Goal: Information Seeking & Learning: Learn about a topic

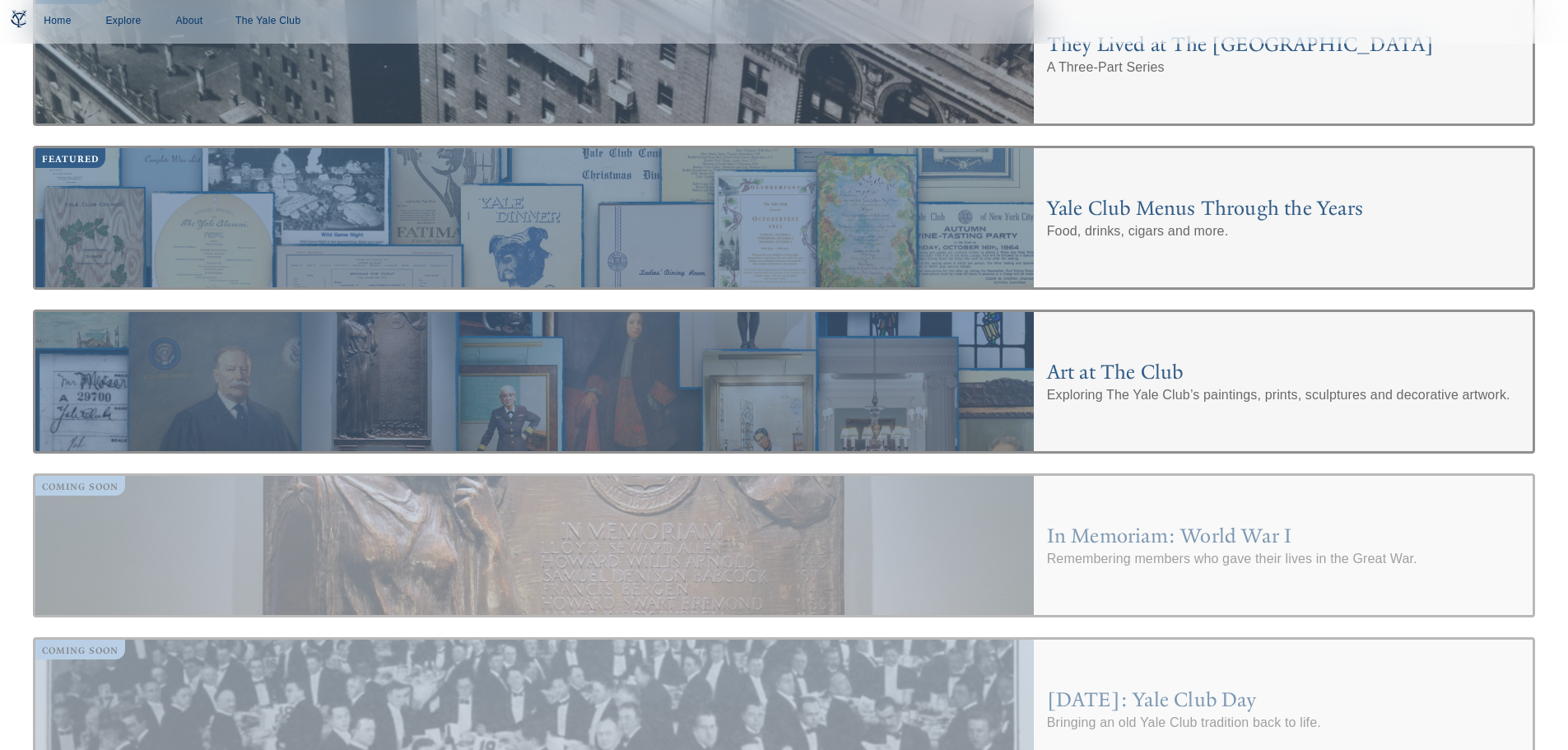
scroll to position [5150, 0]
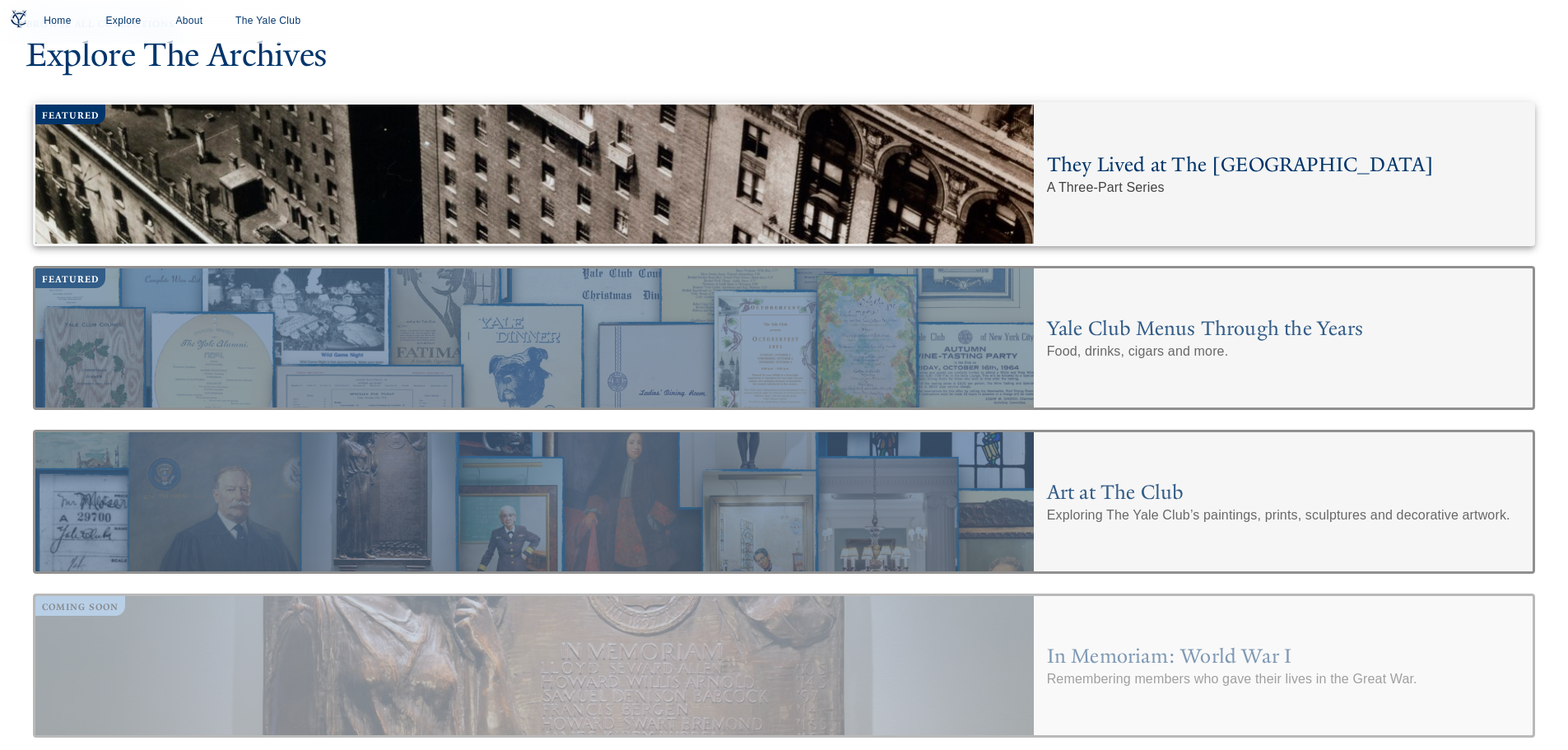
click at [1163, 178] on h4 "They Lived at The [GEOGRAPHIC_DATA]" at bounding box center [1284, 165] width 472 height 26
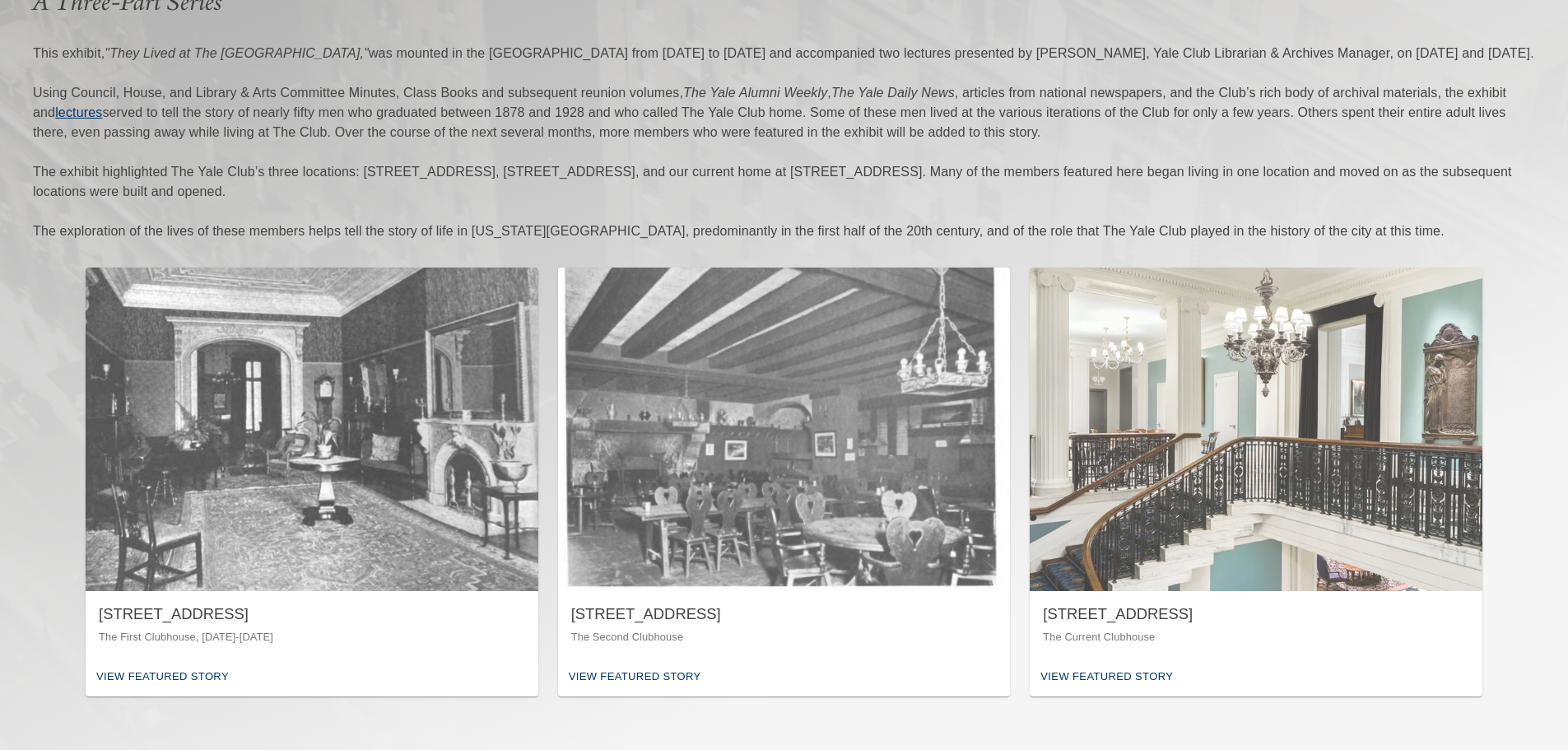
scroll to position [165, 0]
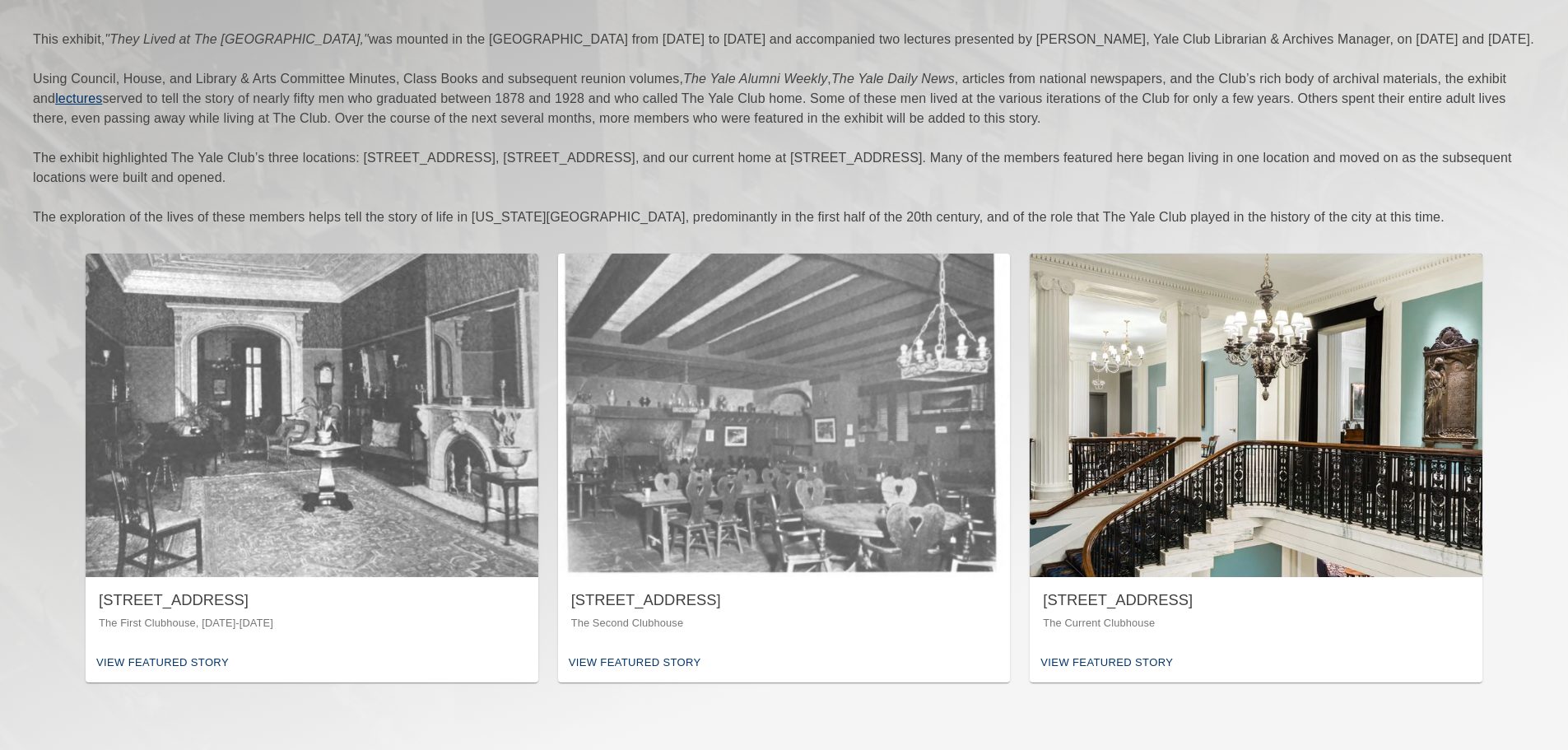
click at [1107, 662] on div "View Featured Story" at bounding box center [1106, 664] width 141 height 26
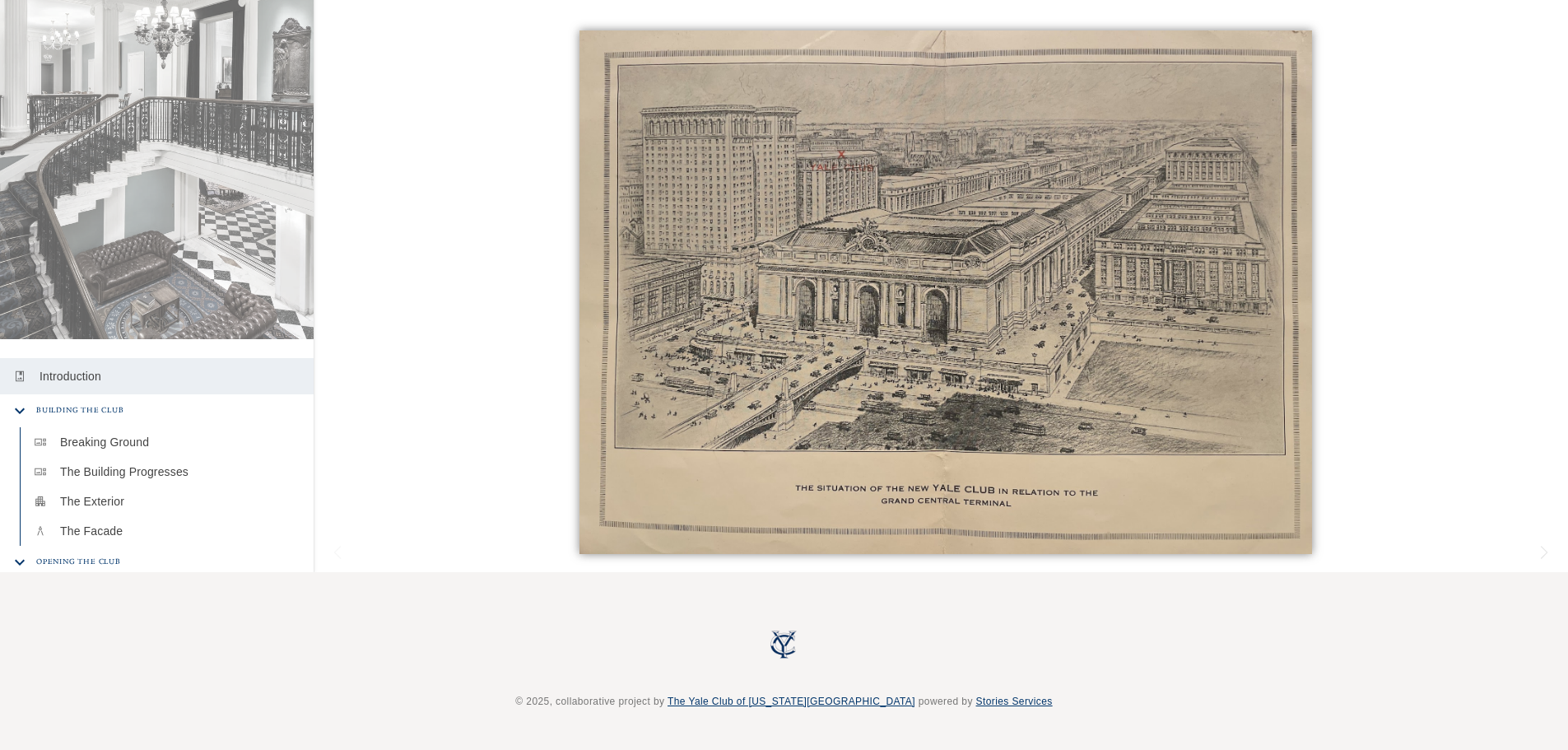
scroll to position [165, 0]
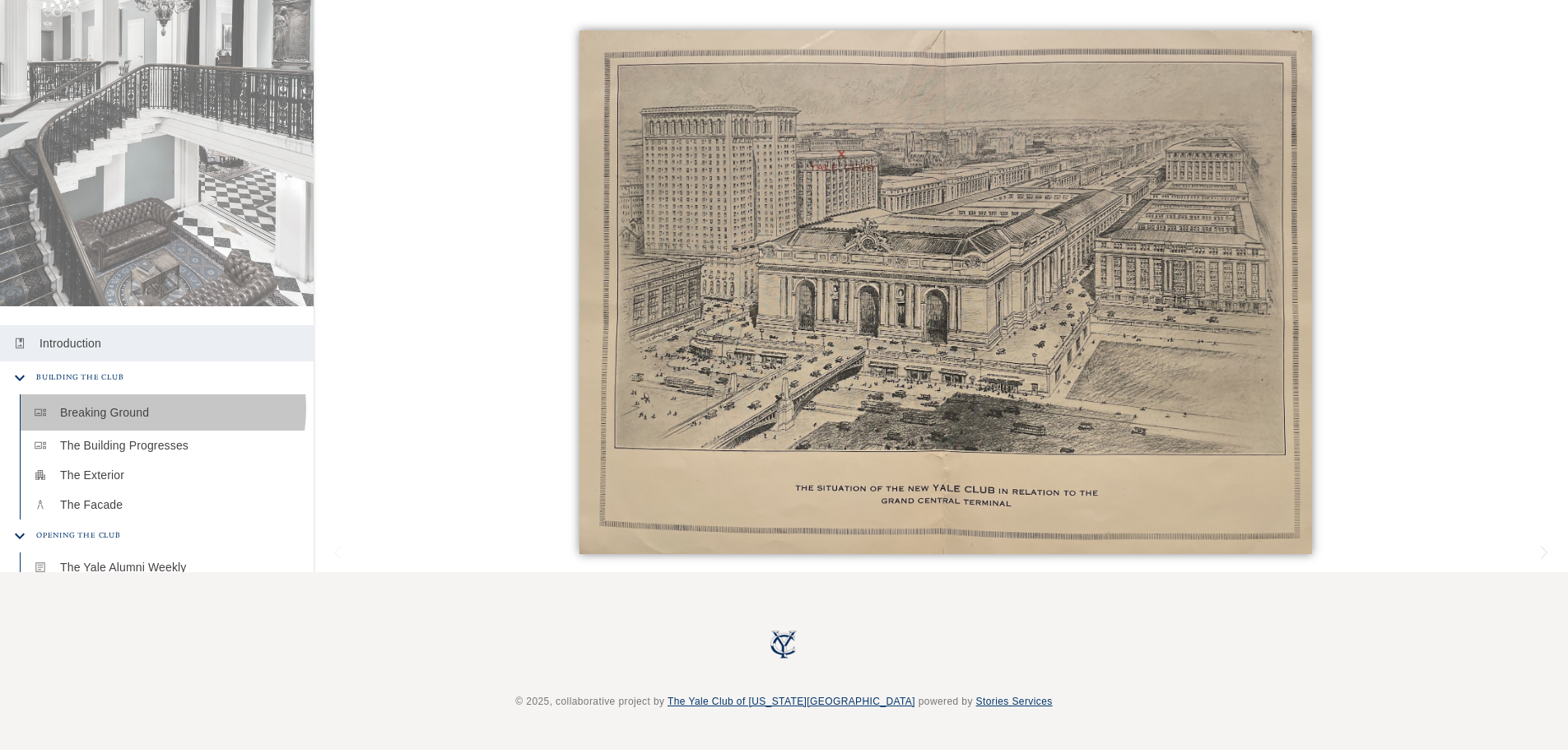
click at [159, 405] on p "Breaking Ground" at bounding box center [179, 413] width 240 height 17
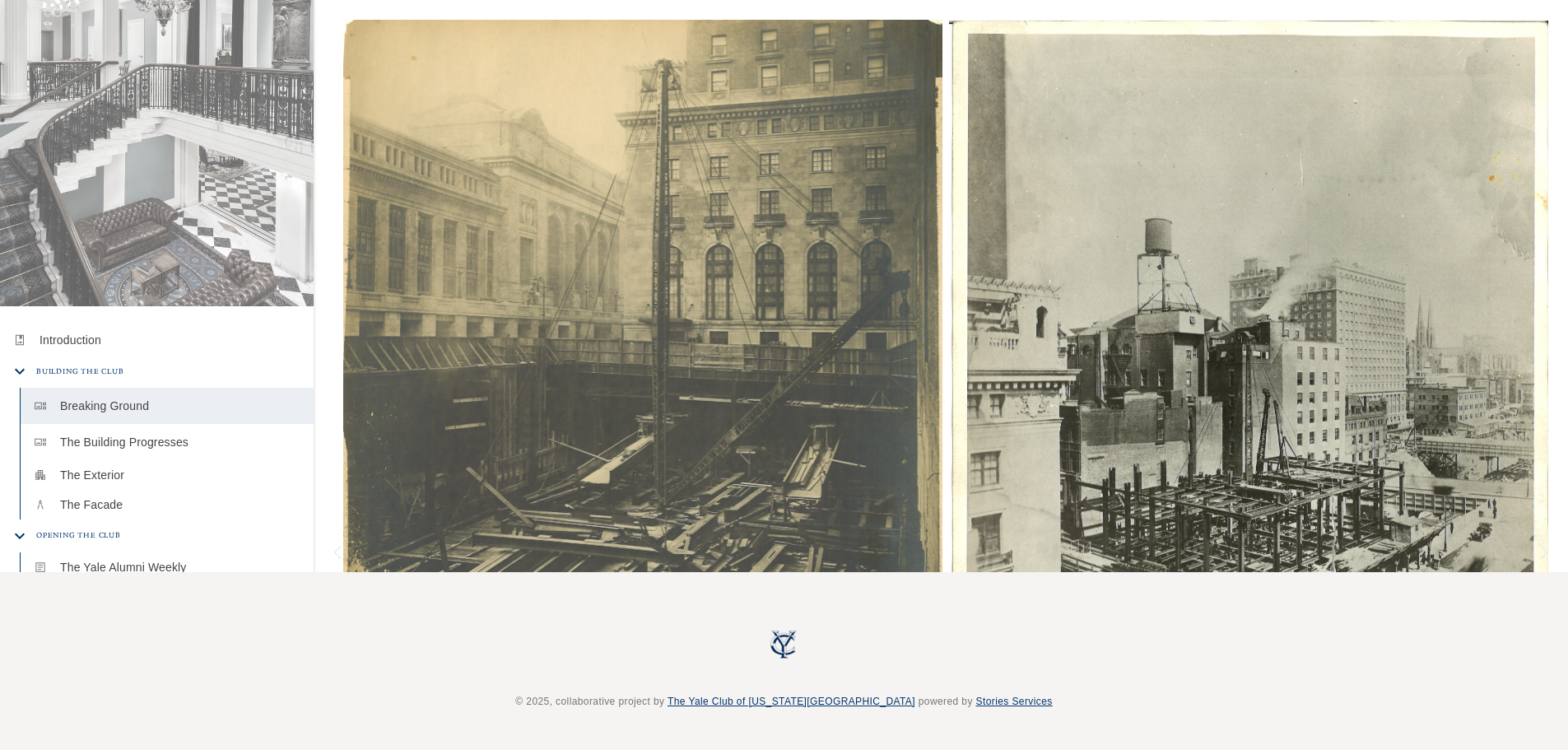
click at [163, 434] on p "The Building Progresses" at bounding box center [179, 442] width 240 height 17
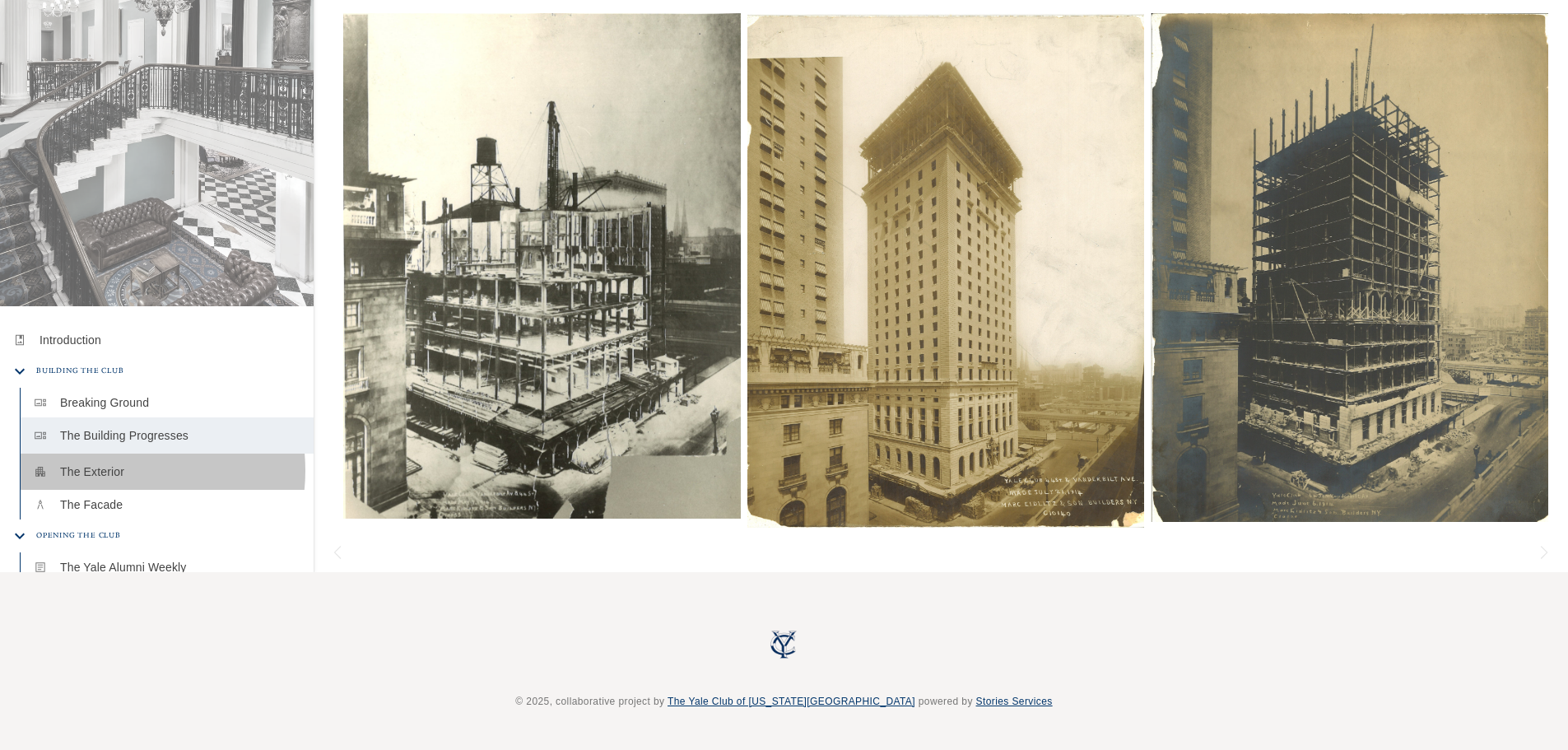
click at [124, 464] on p "The Exterior" at bounding box center [179, 472] width 240 height 17
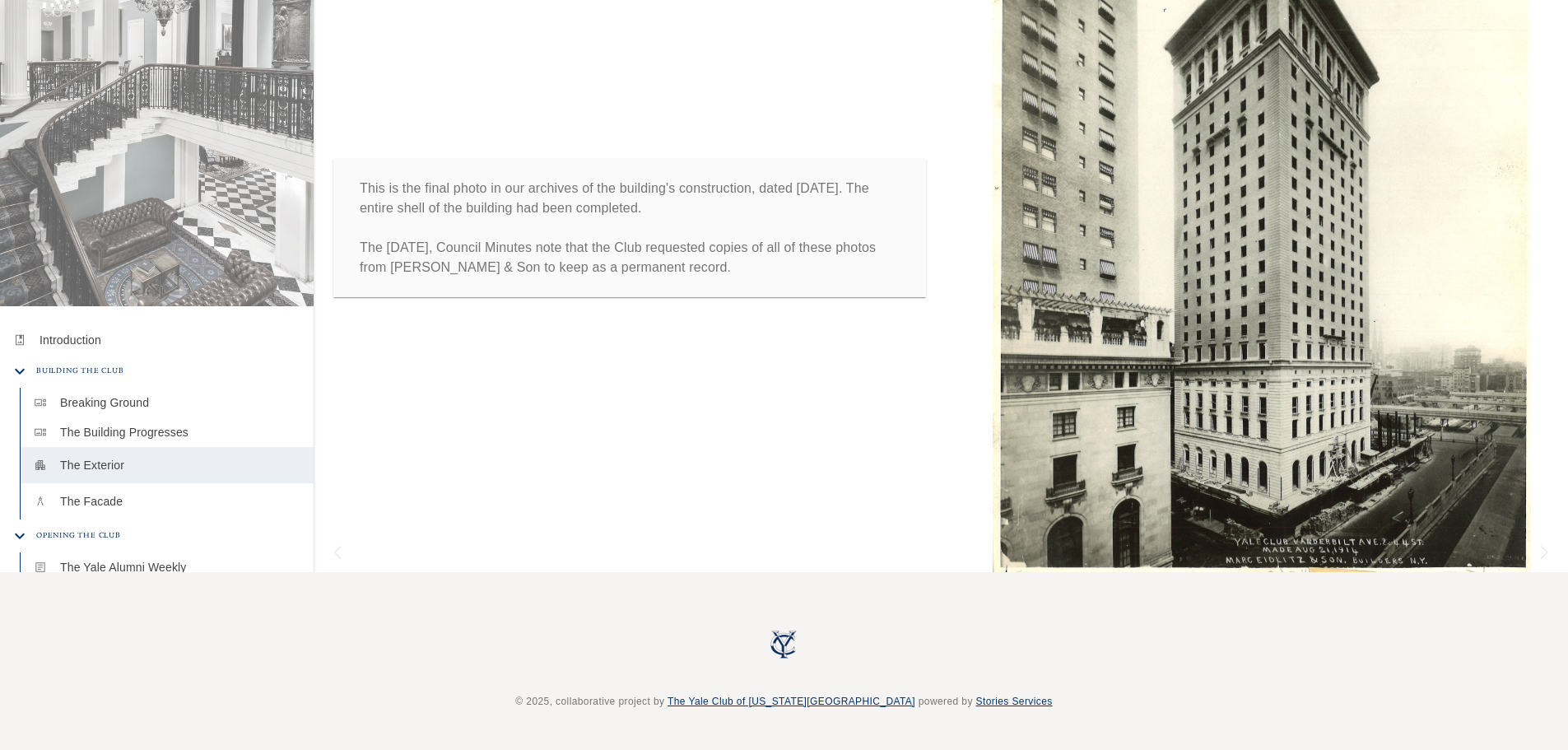
click at [125, 494] on p "The Facade" at bounding box center [179, 502] width 240 height 17
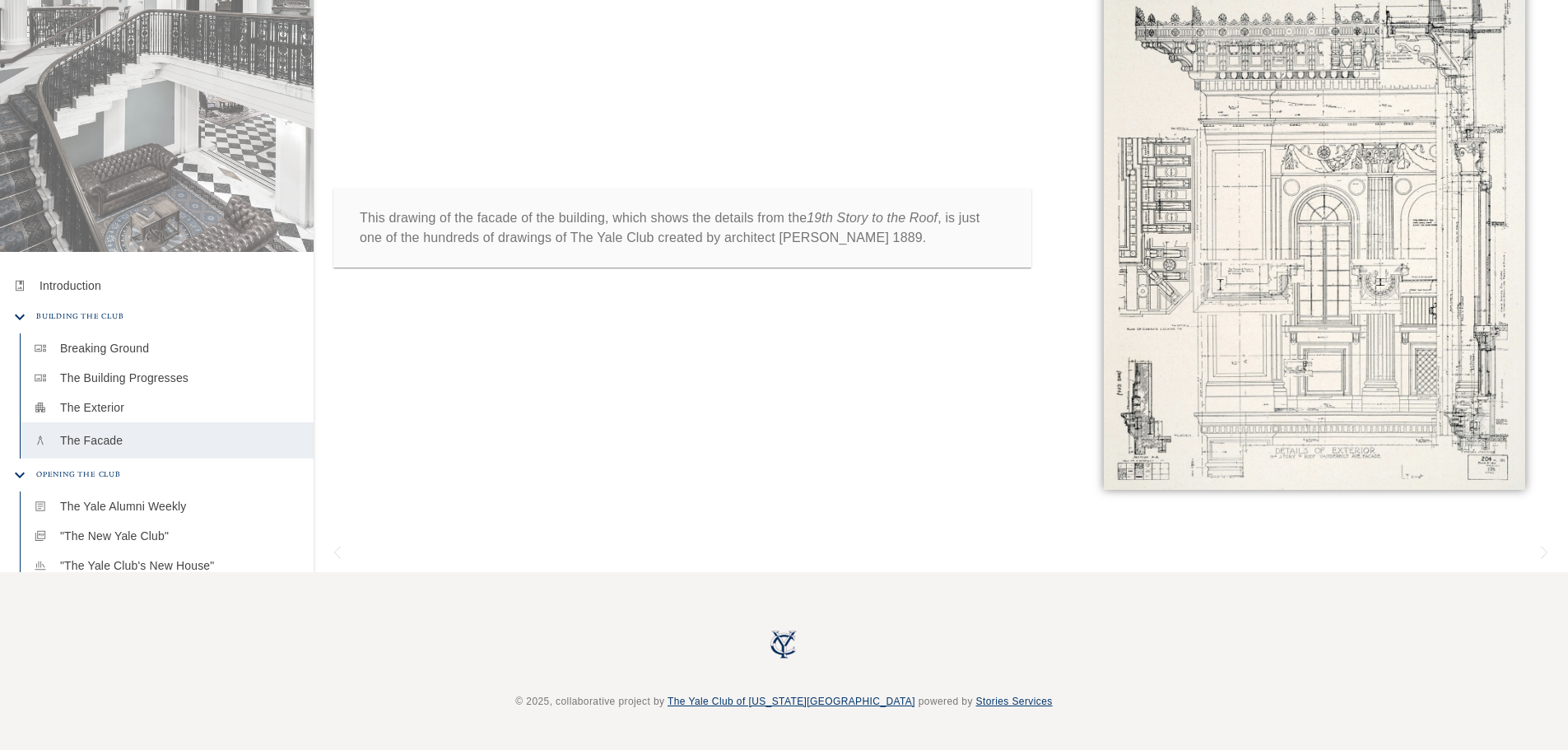
scroll to position [230, 0]
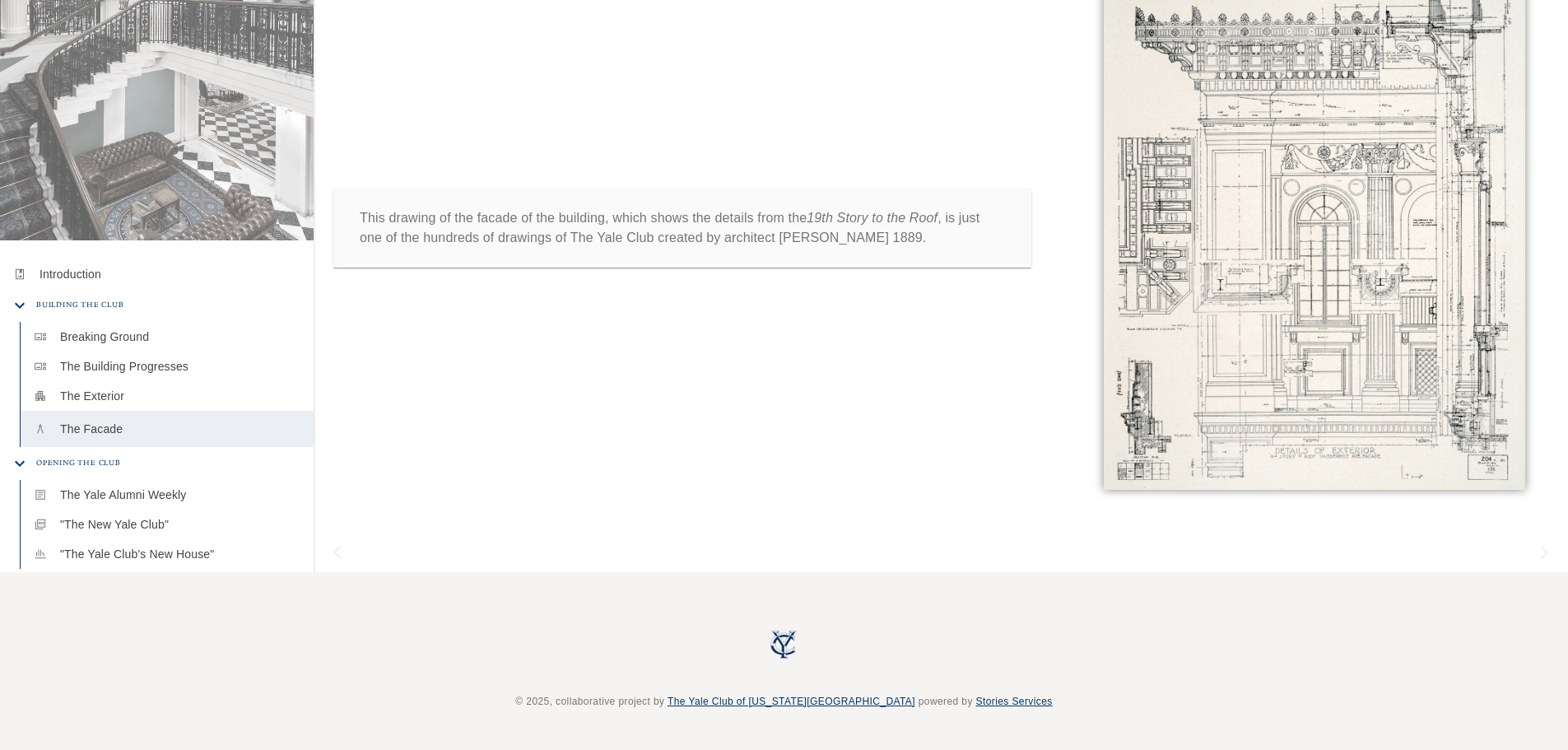
click at [302, 575] on li "Life at the Club" at bounding box center [157, 585] width 314 height 20
click at [300, 575] on li "Life at the Club" at bounding box center [157, 585] width 314 height 20
click at [157, 520] on p ""The New Yale Club"" at bounding box center [179, 528] width 240 height 17
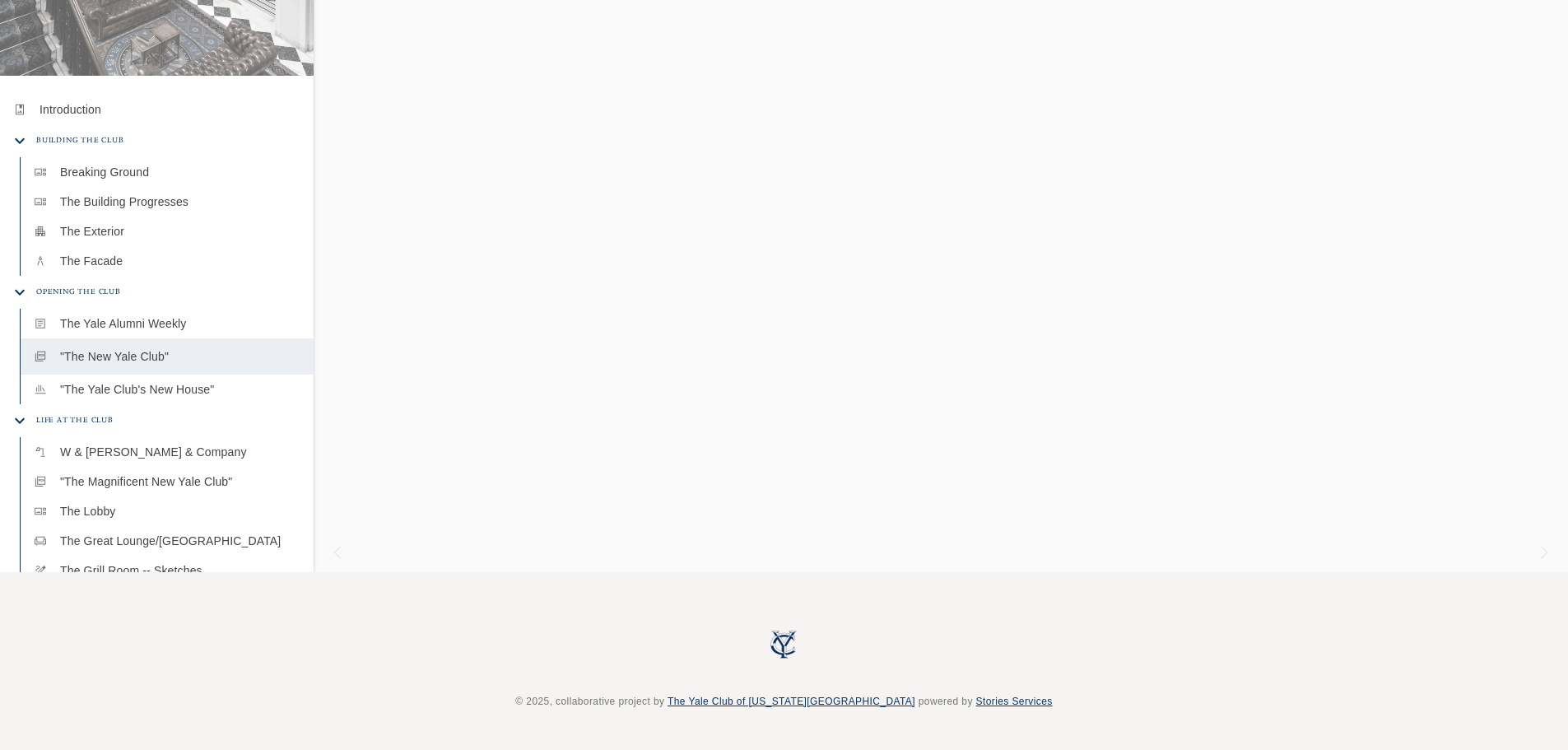
scroll to position [478, 0]
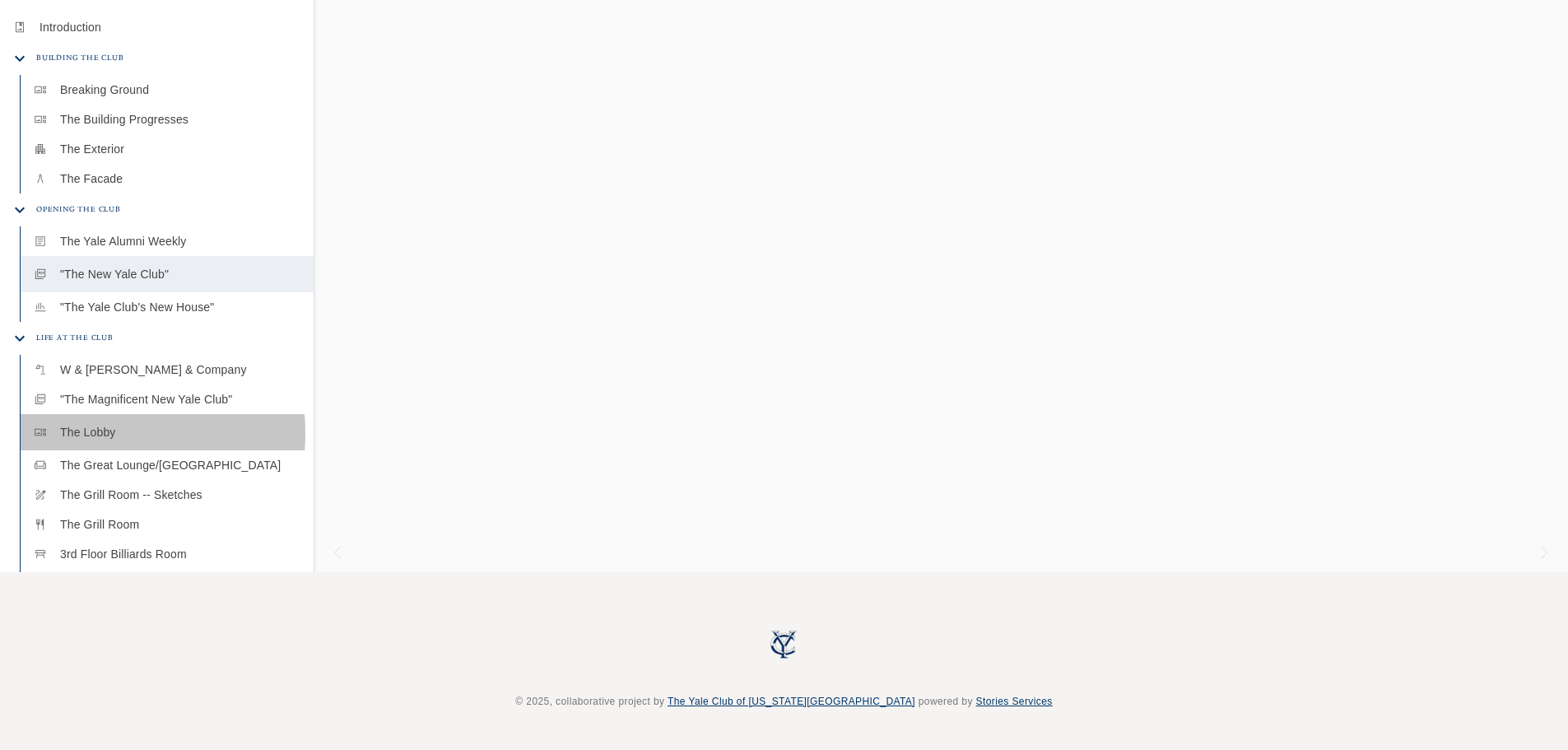
click at [106, 424] on p "The Lobby" at bounding box center [179, 432] width 240 height 17
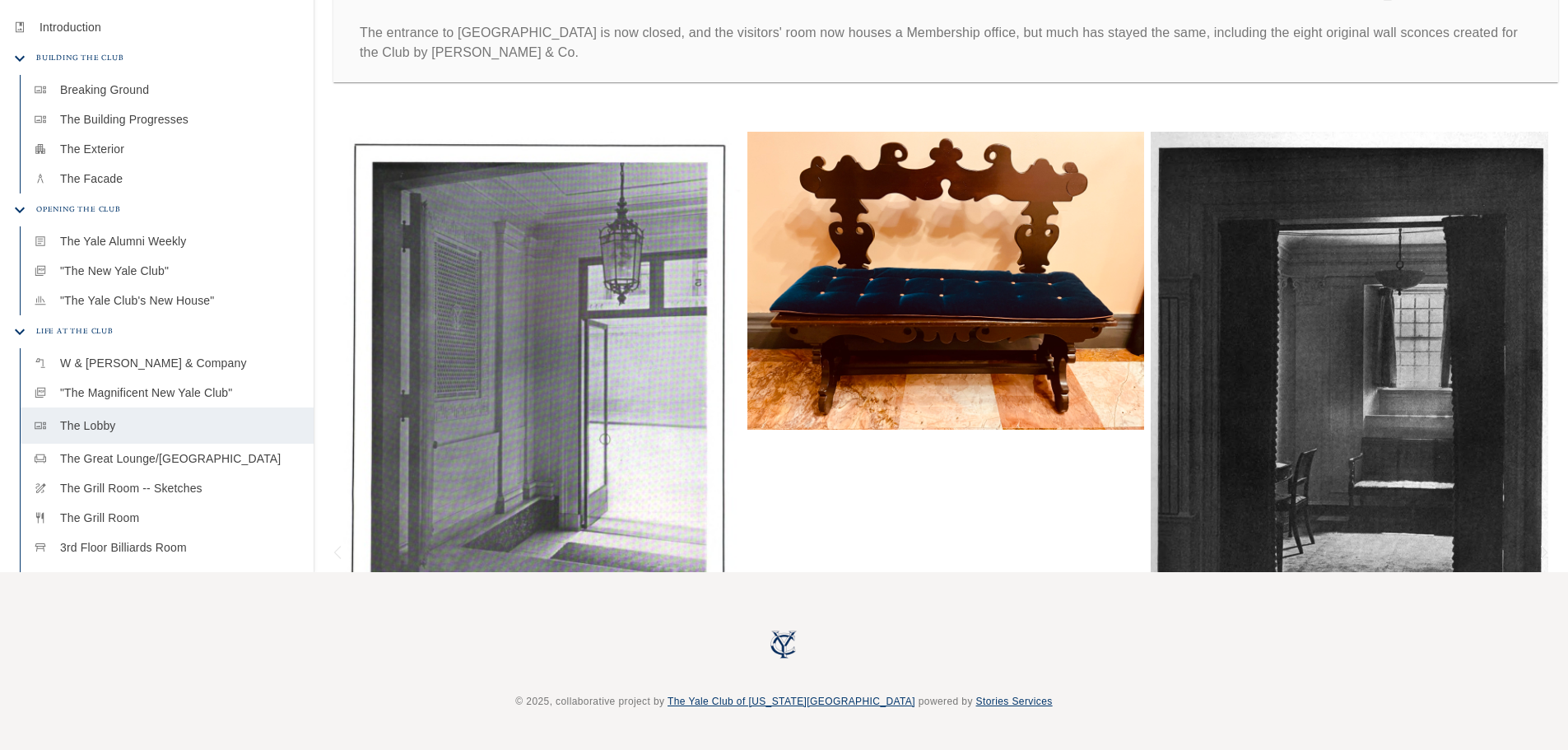
scroll to position [561, 0]
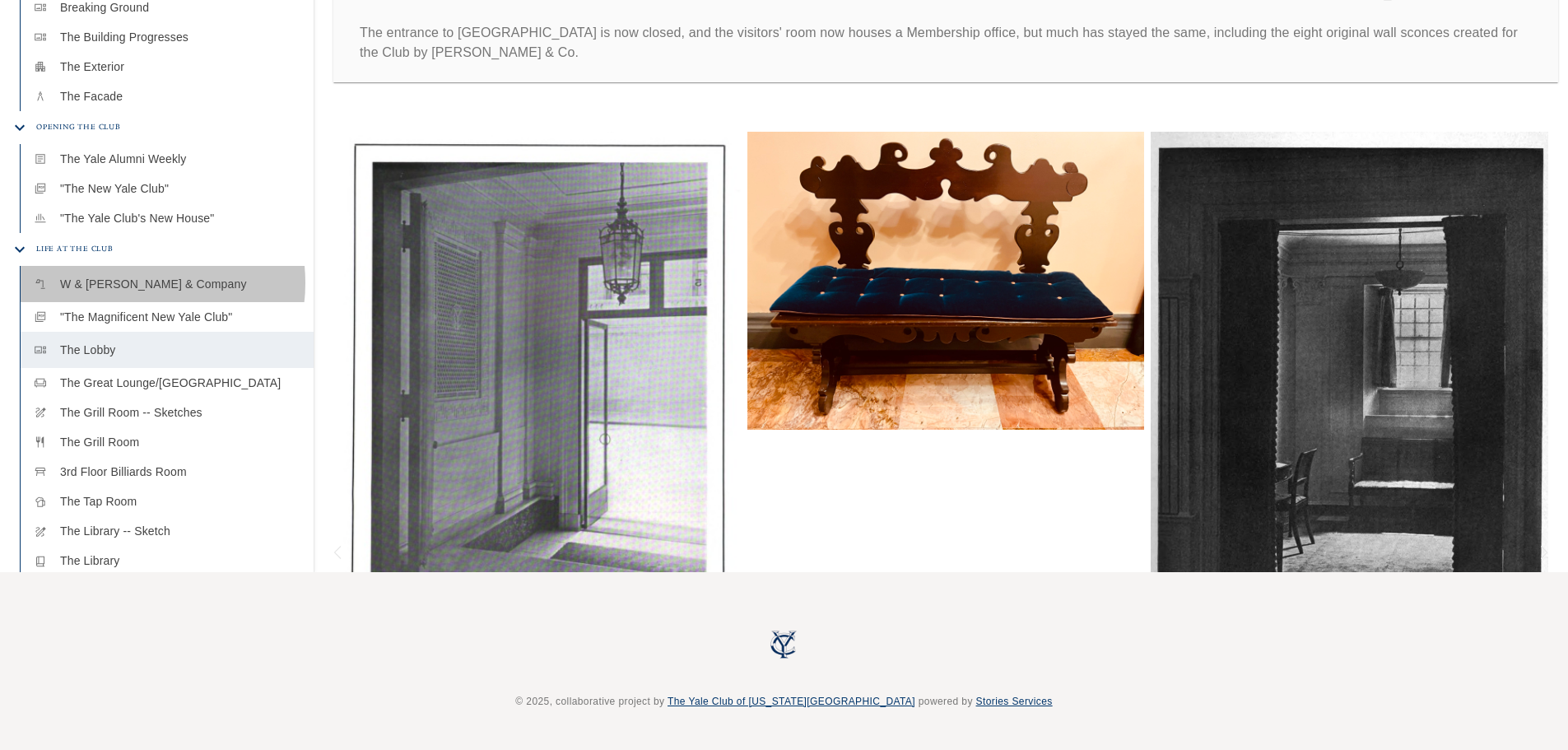
click at [137, 276] on p "W & [PERSON_NAME] & Company" at bounding box center [179, 284] width 240 height 17
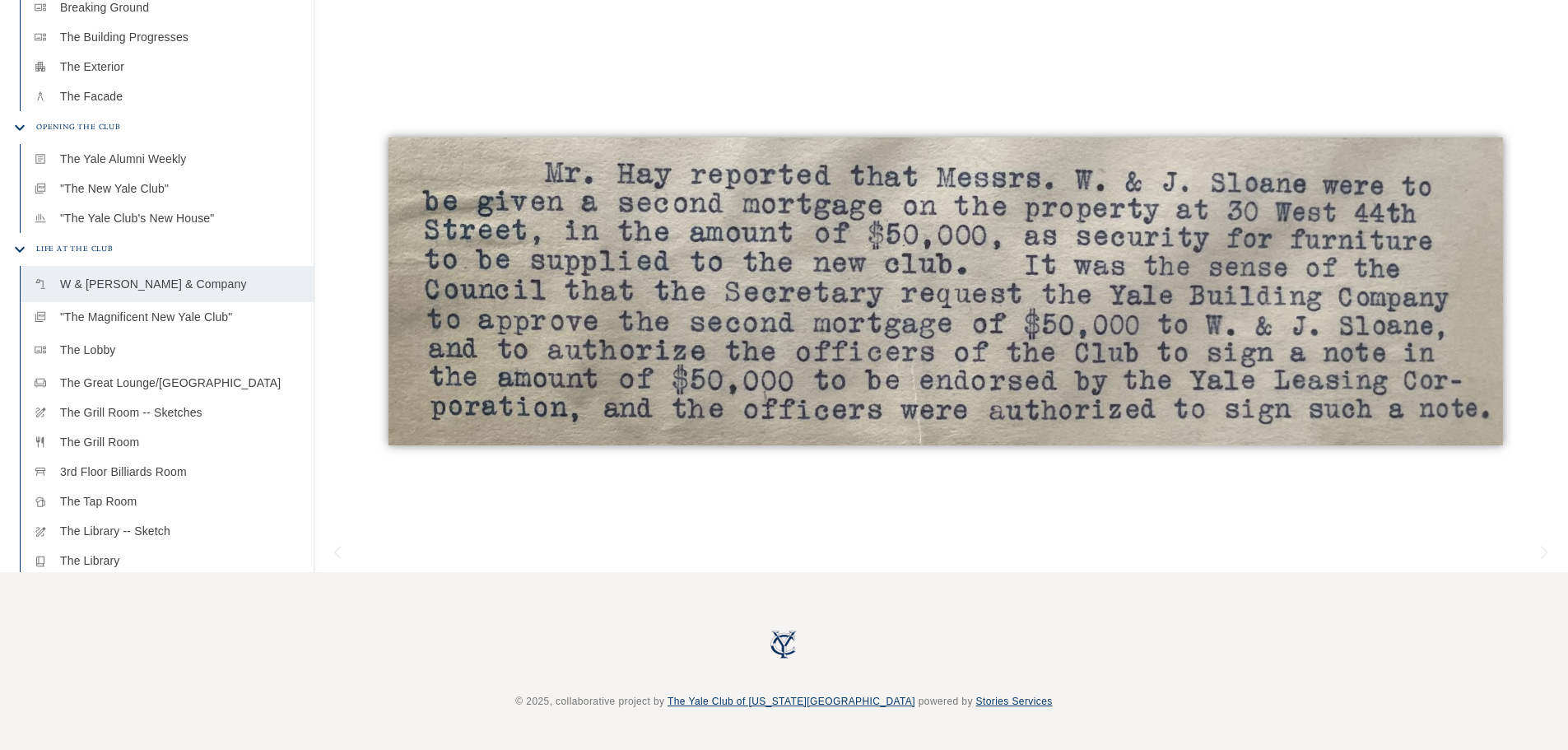
click at [124, 342] on p "The Lobby" at bounding box center [179, 350] width 240 height 17
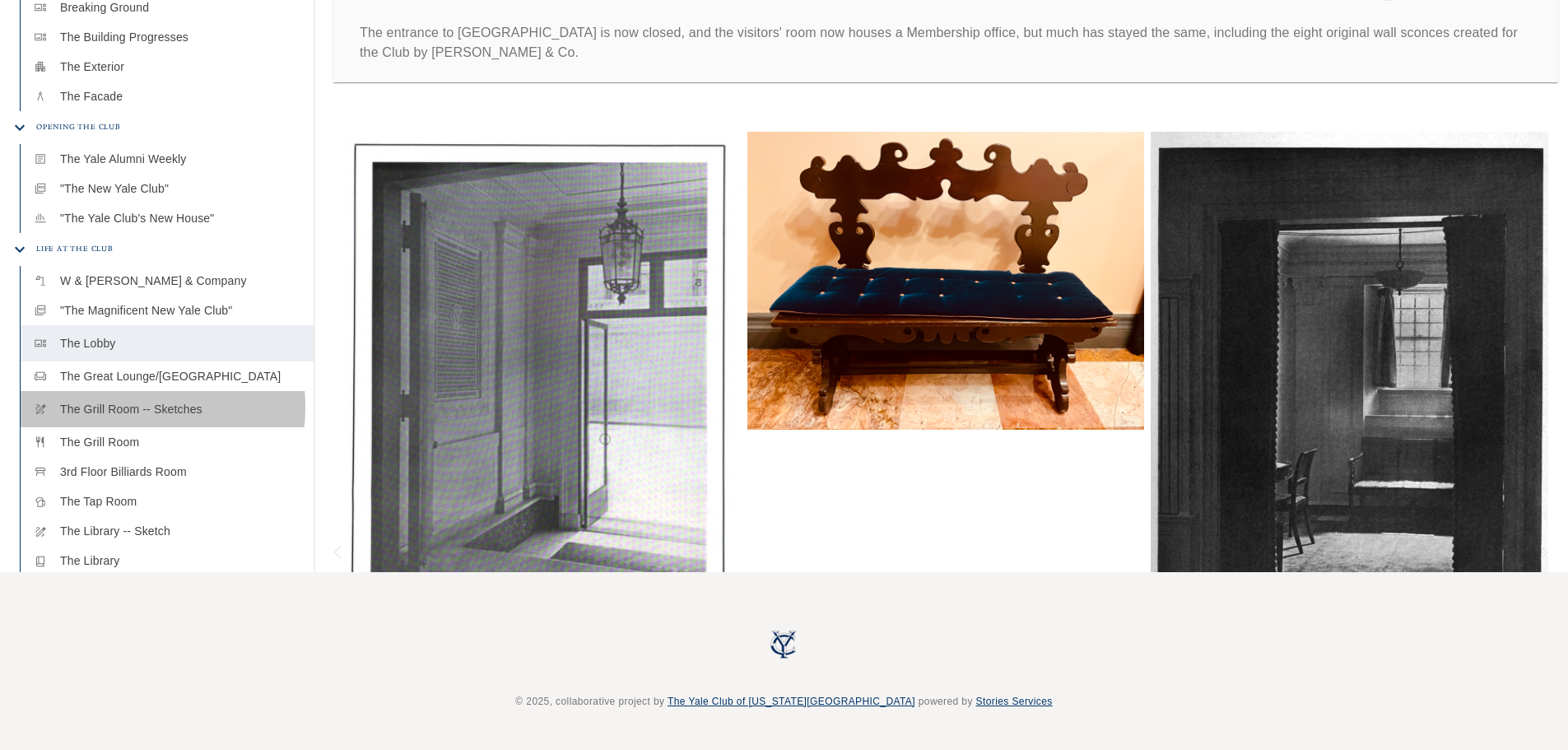
click at [128, 401] on p "The Grill Room -- Sketches" at bounding box center [179, 409] width 240 height 17
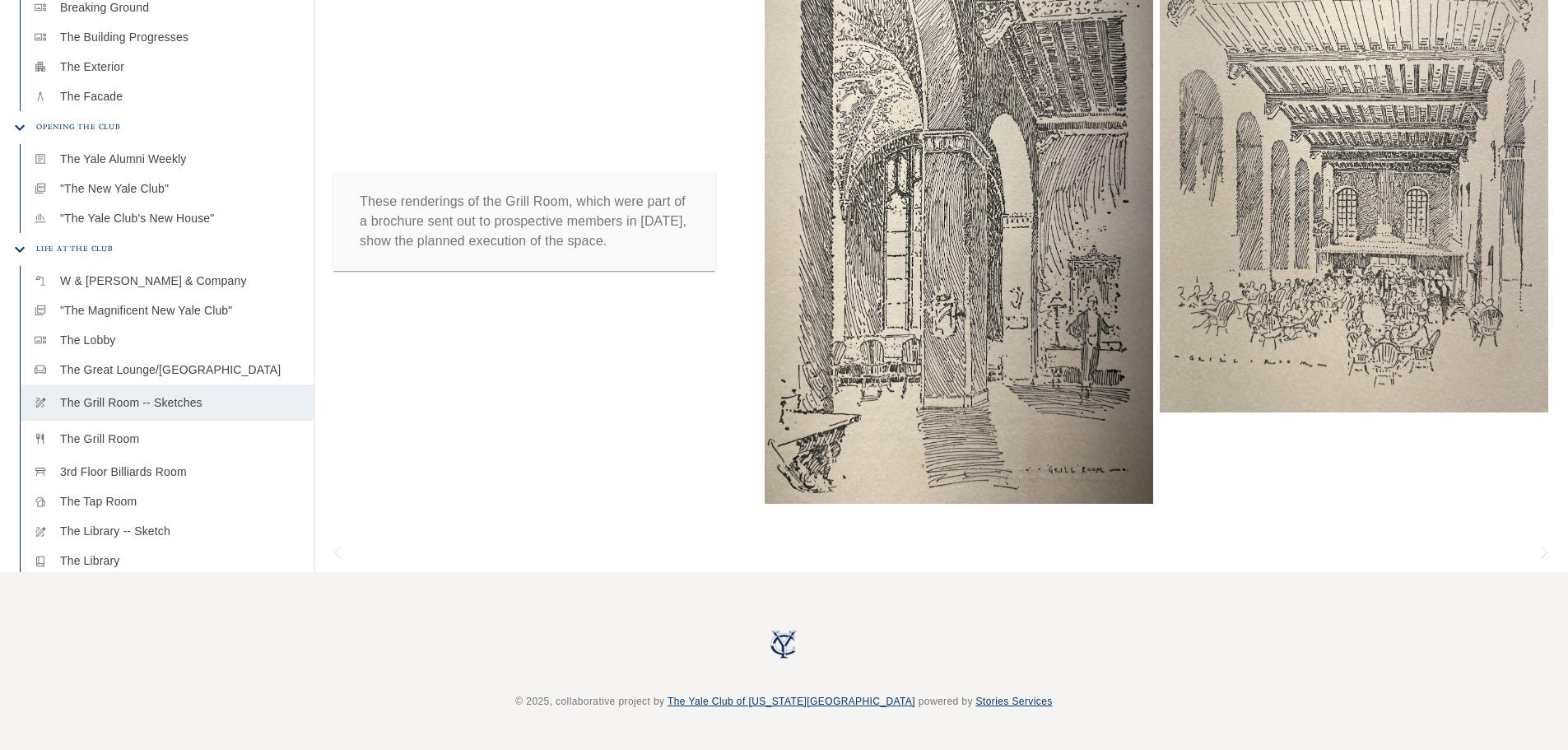
click at [140, 431] on p "The Grill Room" at bounding box center [179, 439] width 240 height 17
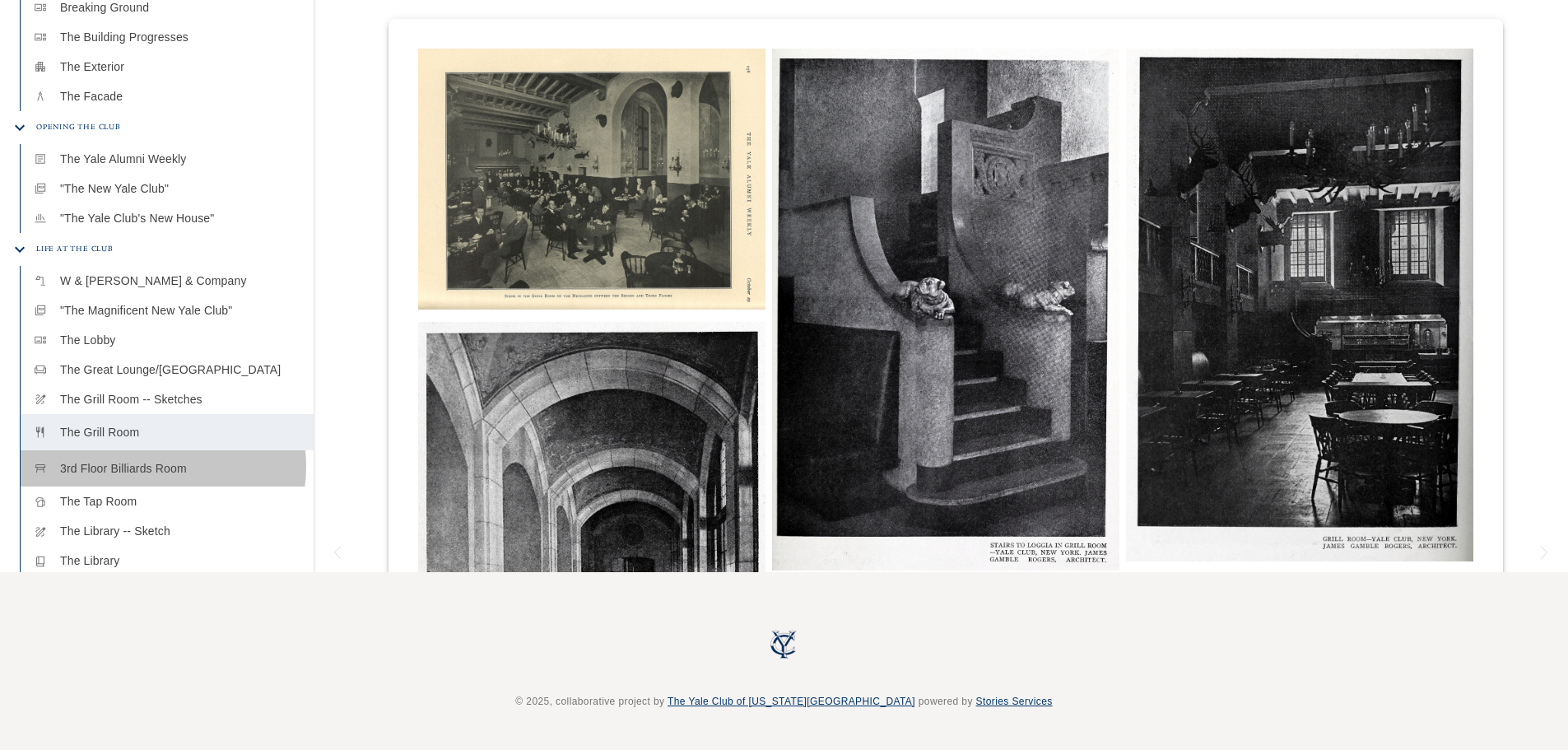
click at [153, 461] on p "3rd Floor Billiards Room" at bounding box center [179, 469] width 240 height 17
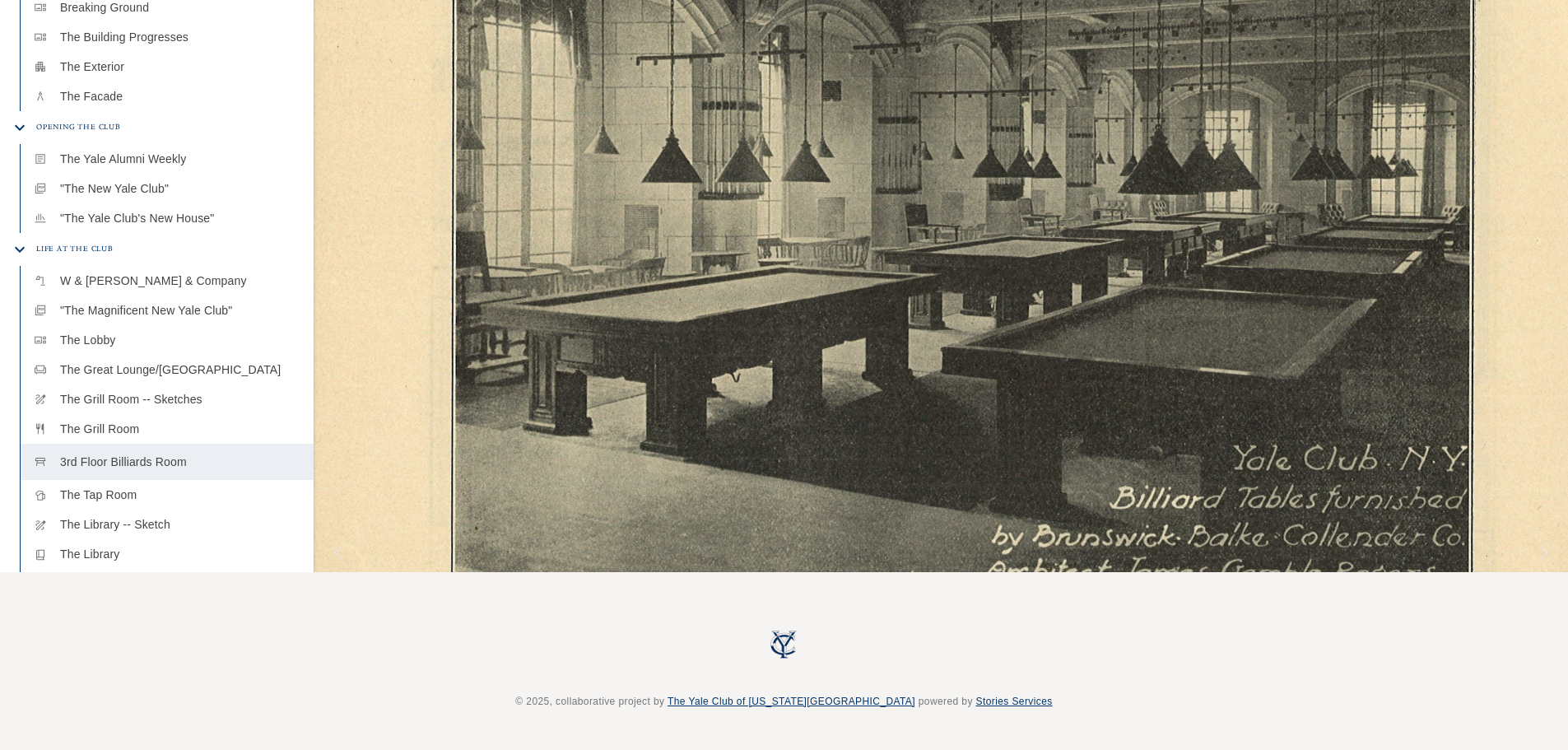
scroll to position [412, 0]
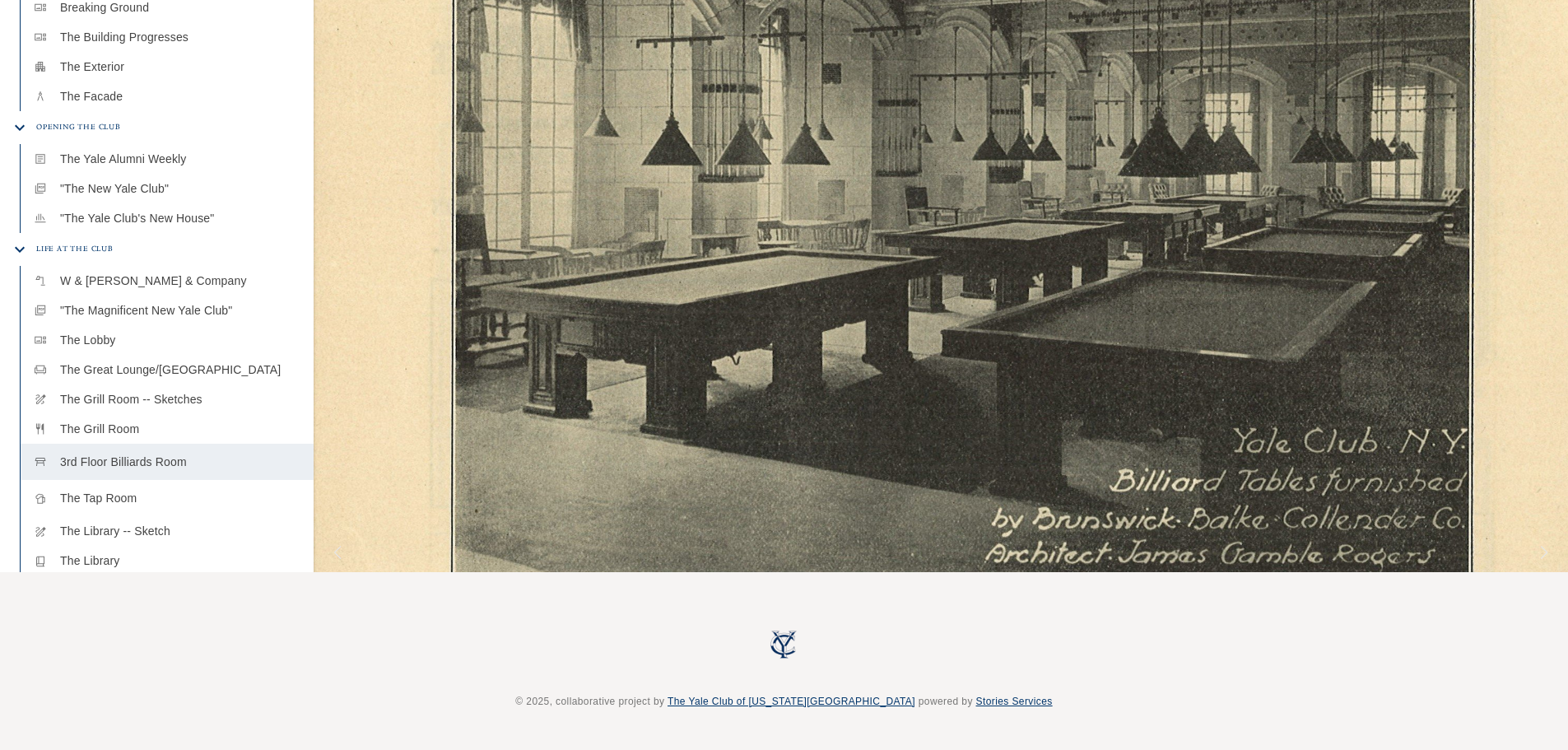
click at [116, 490] on p "The Tap Room" at bounding box center [179, 498] width 240 height 17
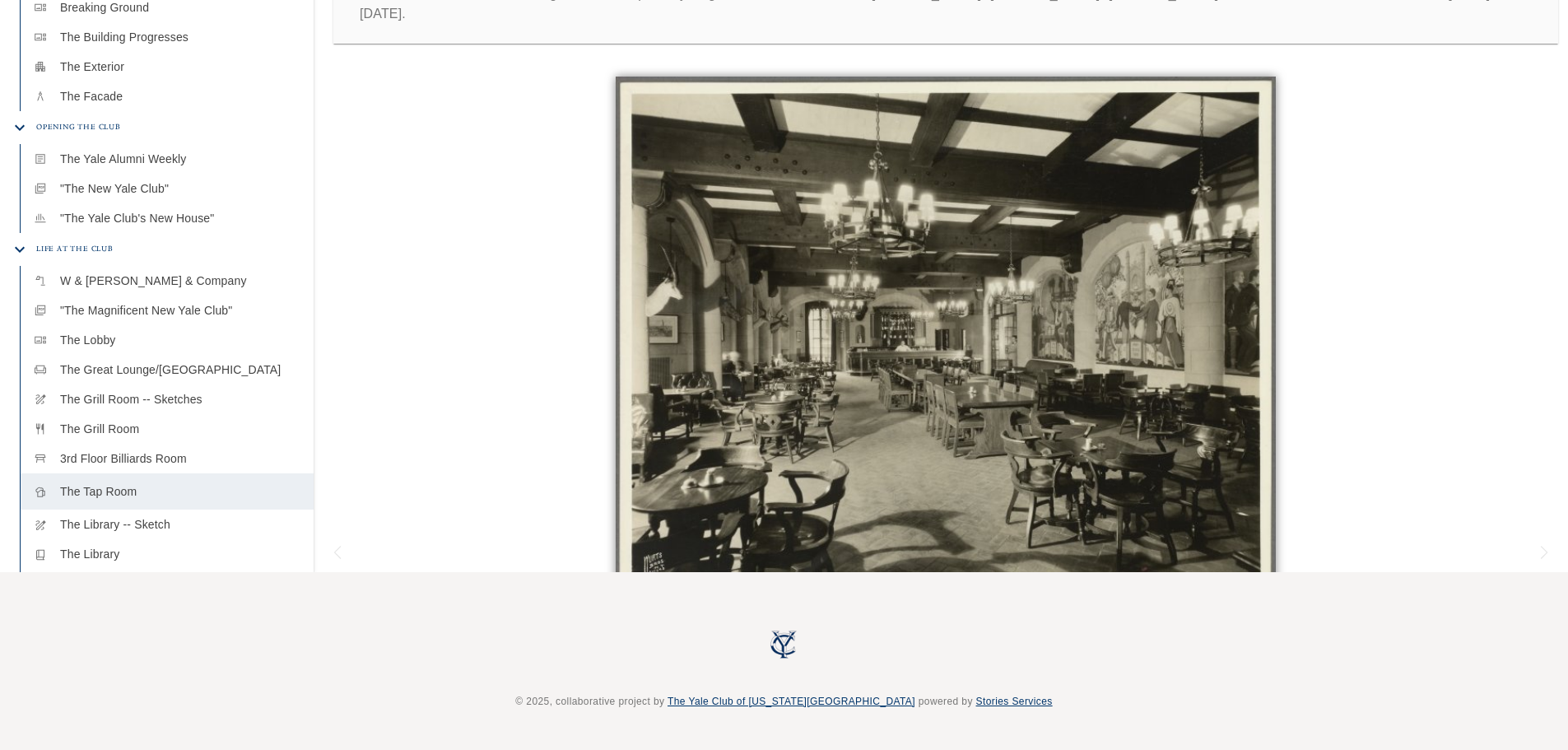
scroll to position [60, 0]
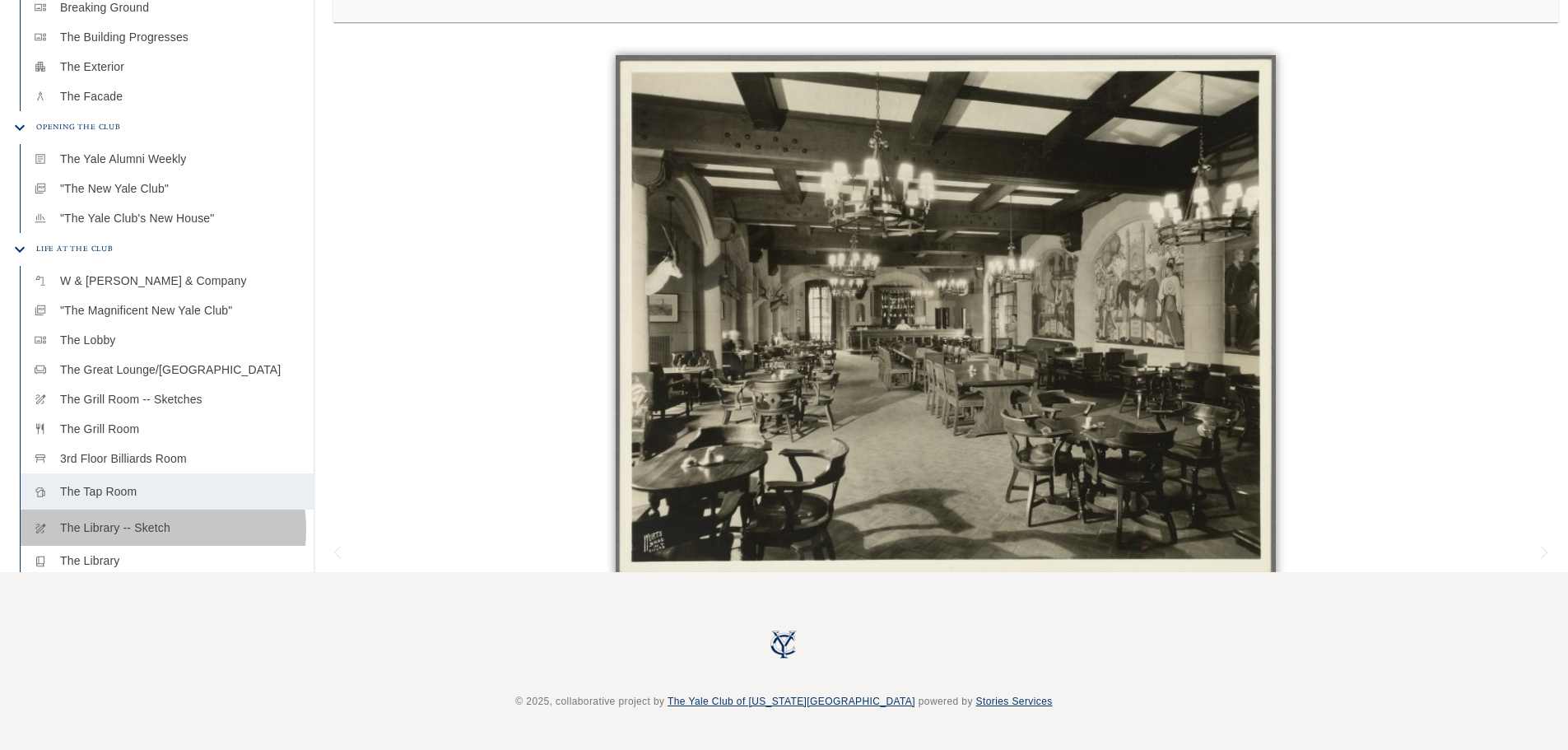
click at [146, 520] on p "The Library -- Sketch" at bounding box center [179, 528] width 240 height 17
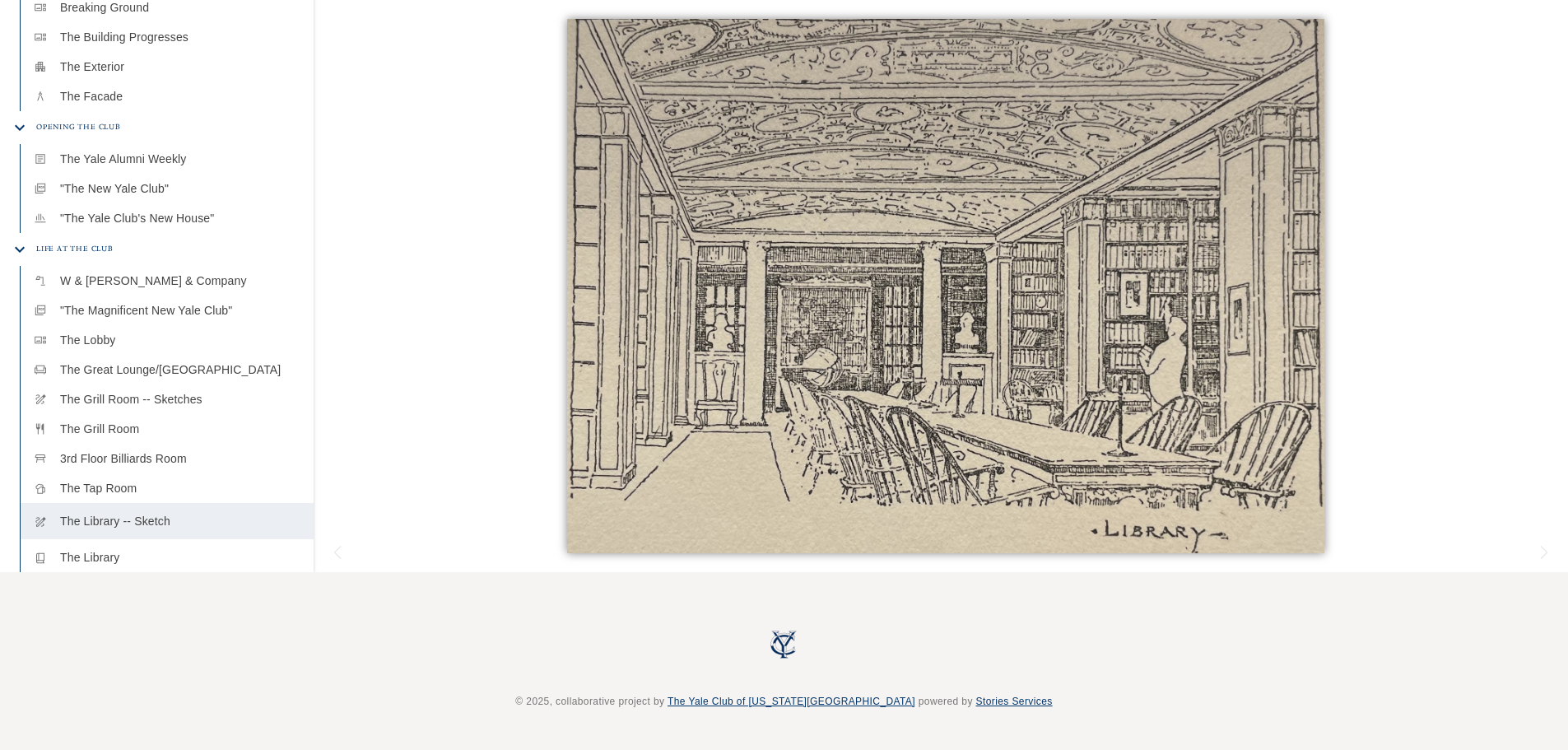
click at [119, 550] on p "The Library" at bounding box center [179, 558] width 240 height 17
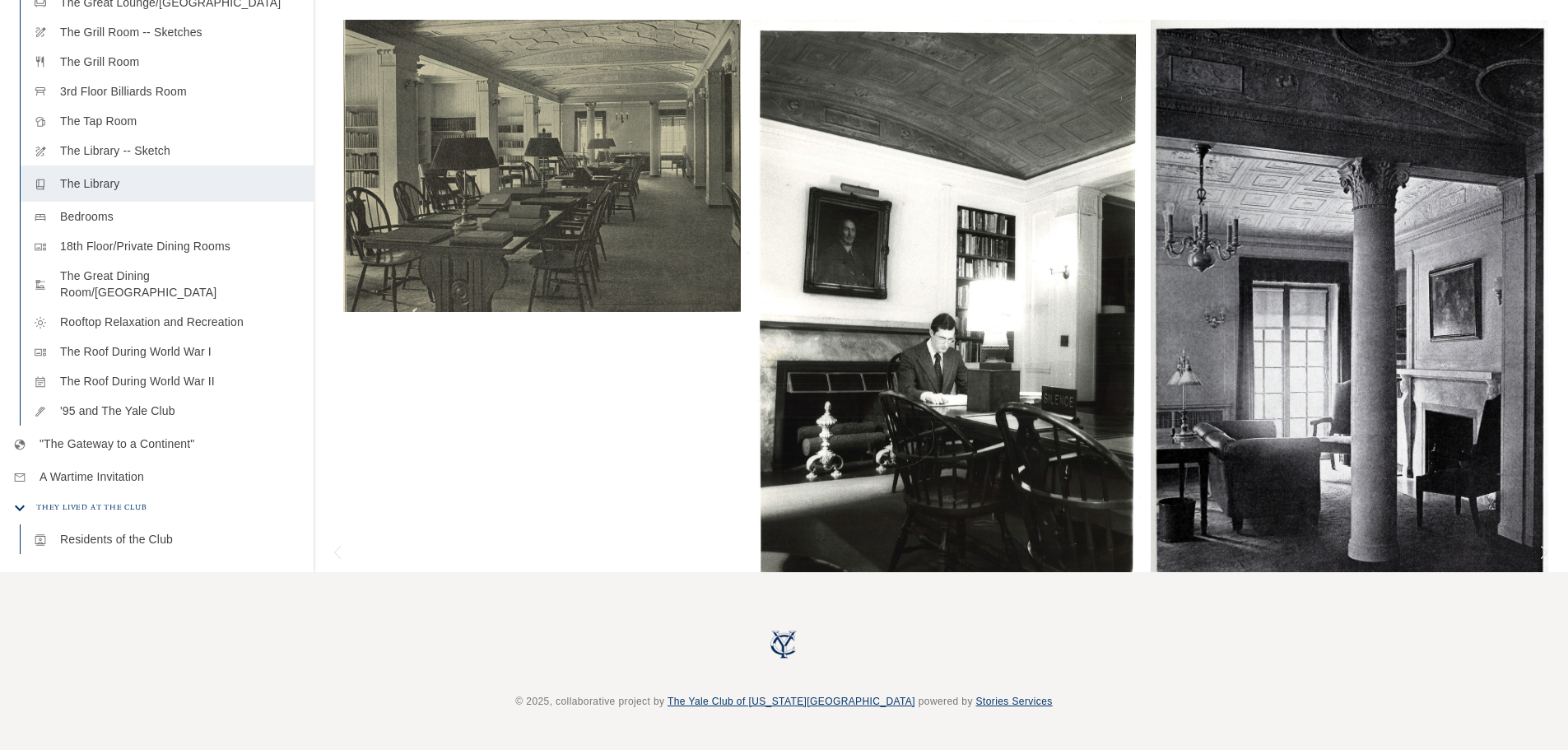
scroll to position [929, 0]
click at [157, 525] on p "Residents of the Club" at bounding box center [179, 533] width 240 height 17
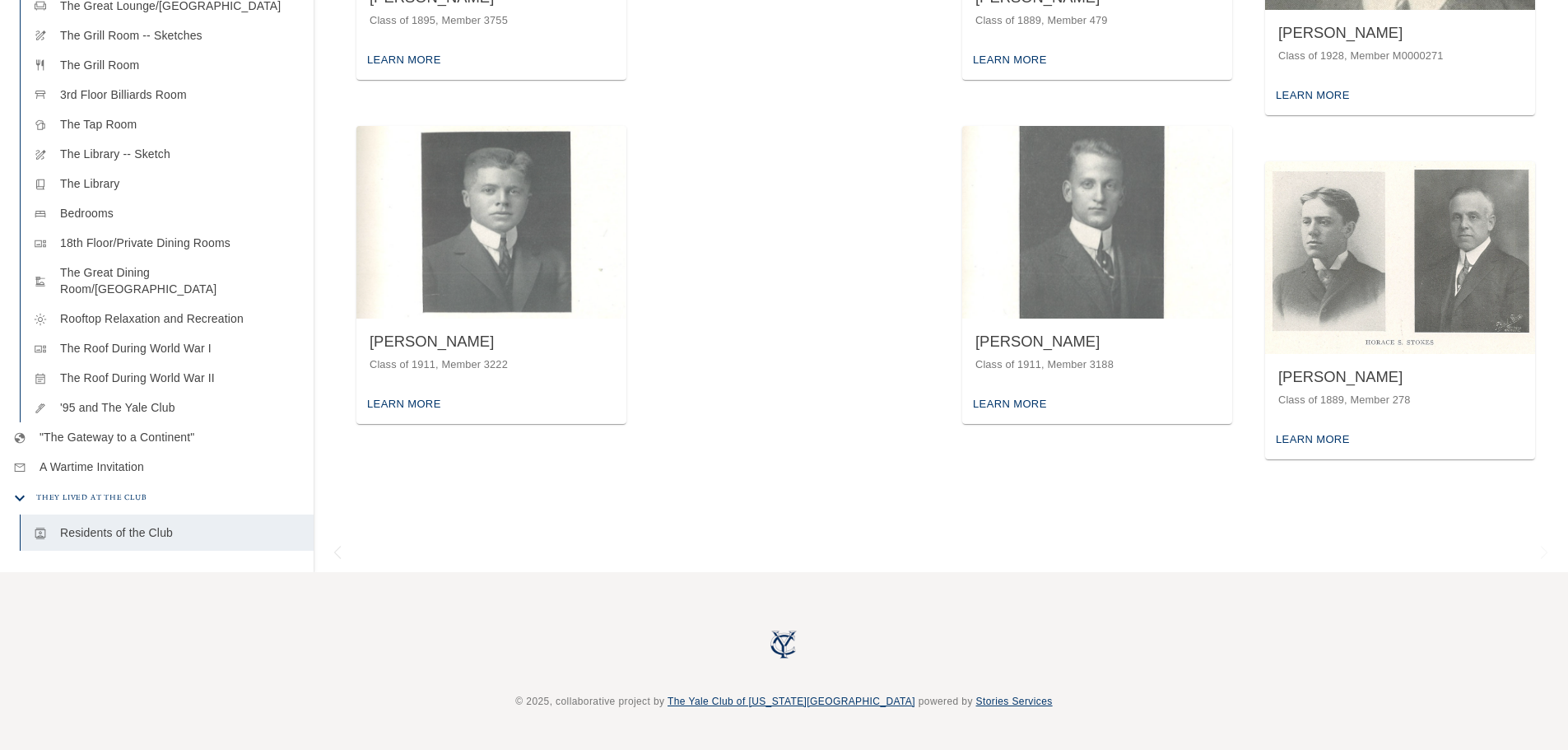
scroll to position [659, 0]
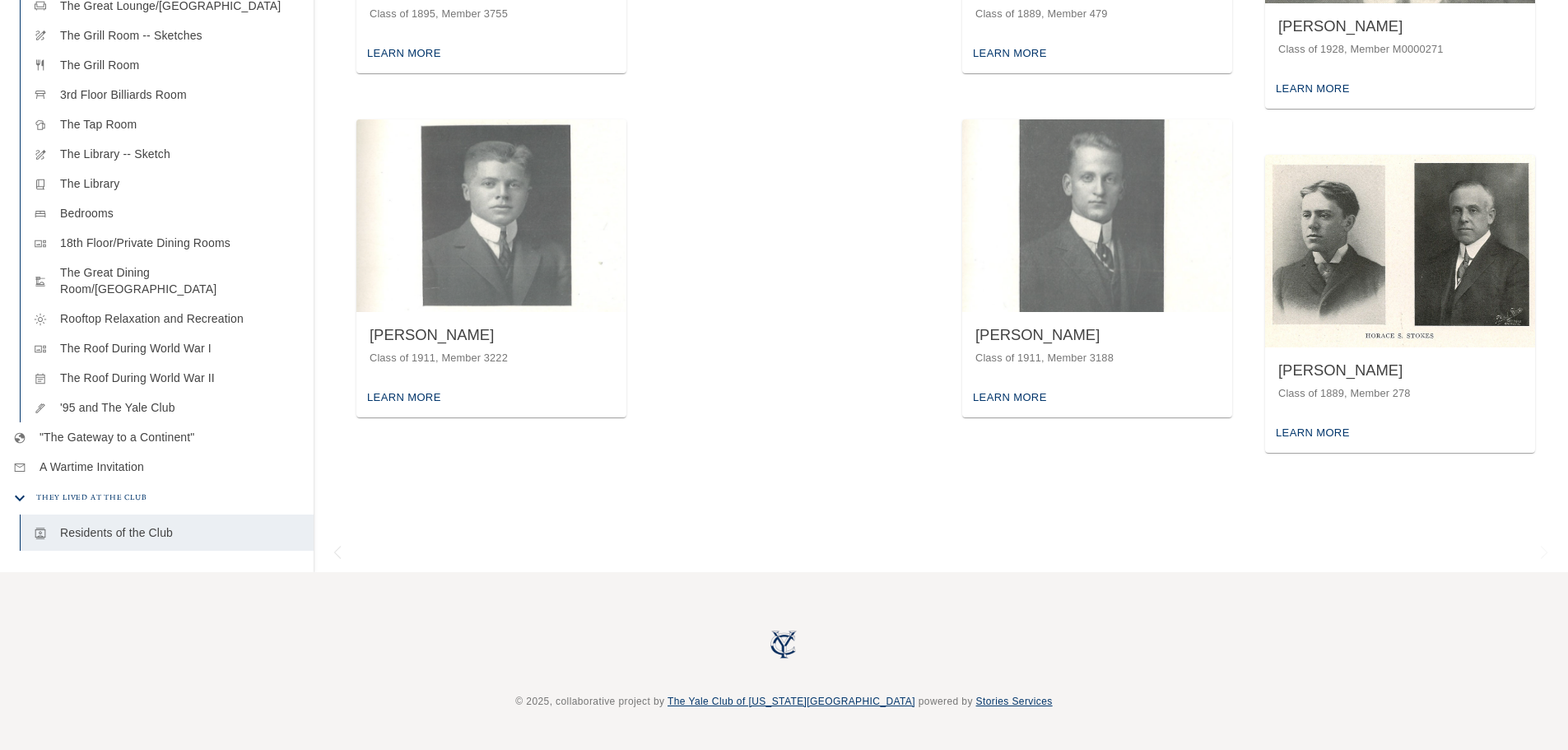
click at [1290, 421] on div "Learn More" at bounding box center [1313, 434] width 83 height 26
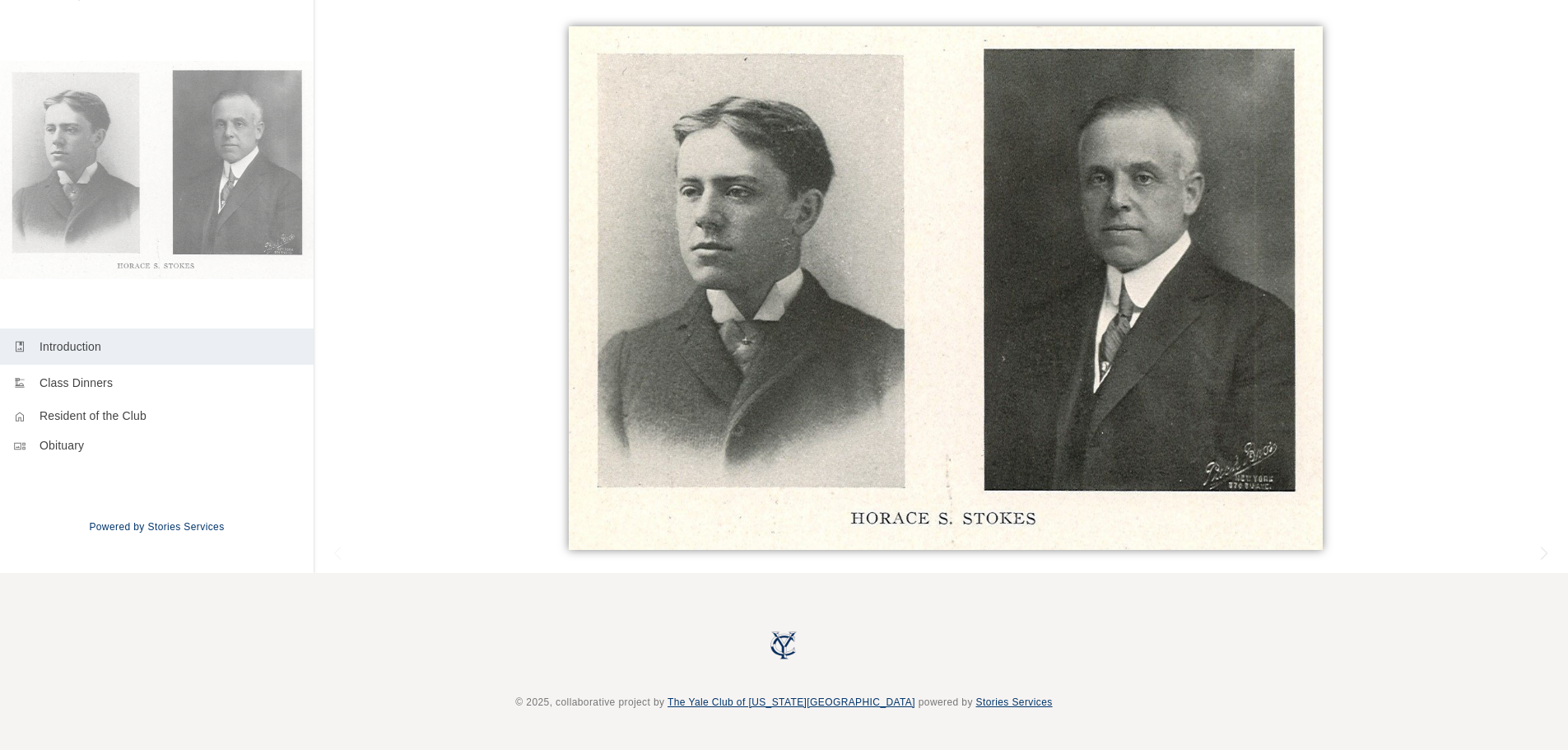
scroll to position [177, 0]
click at [97, 387] on p "Class Dinners" at bounding box center [170, 384] width 261 height 17
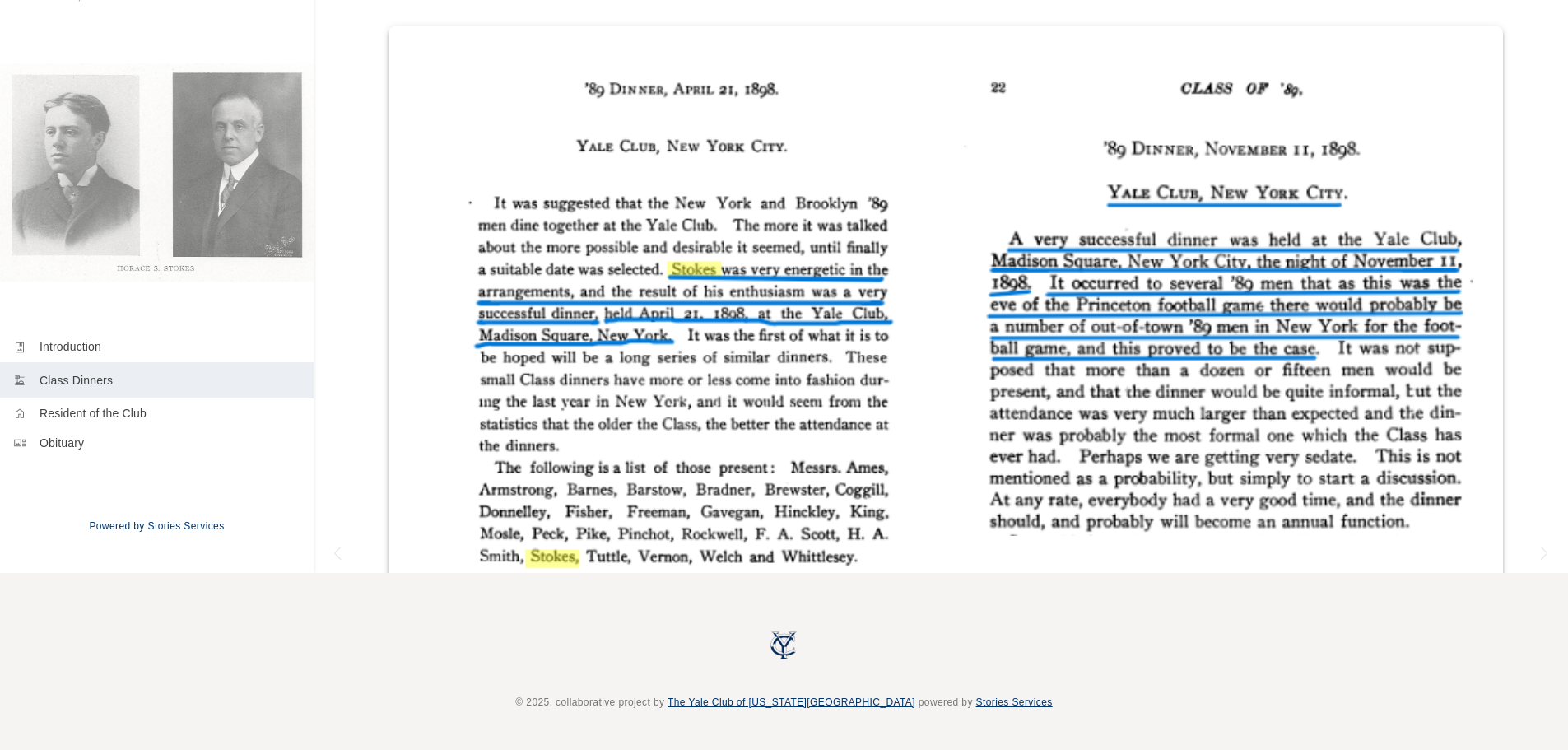
scroll to position [178, 0]
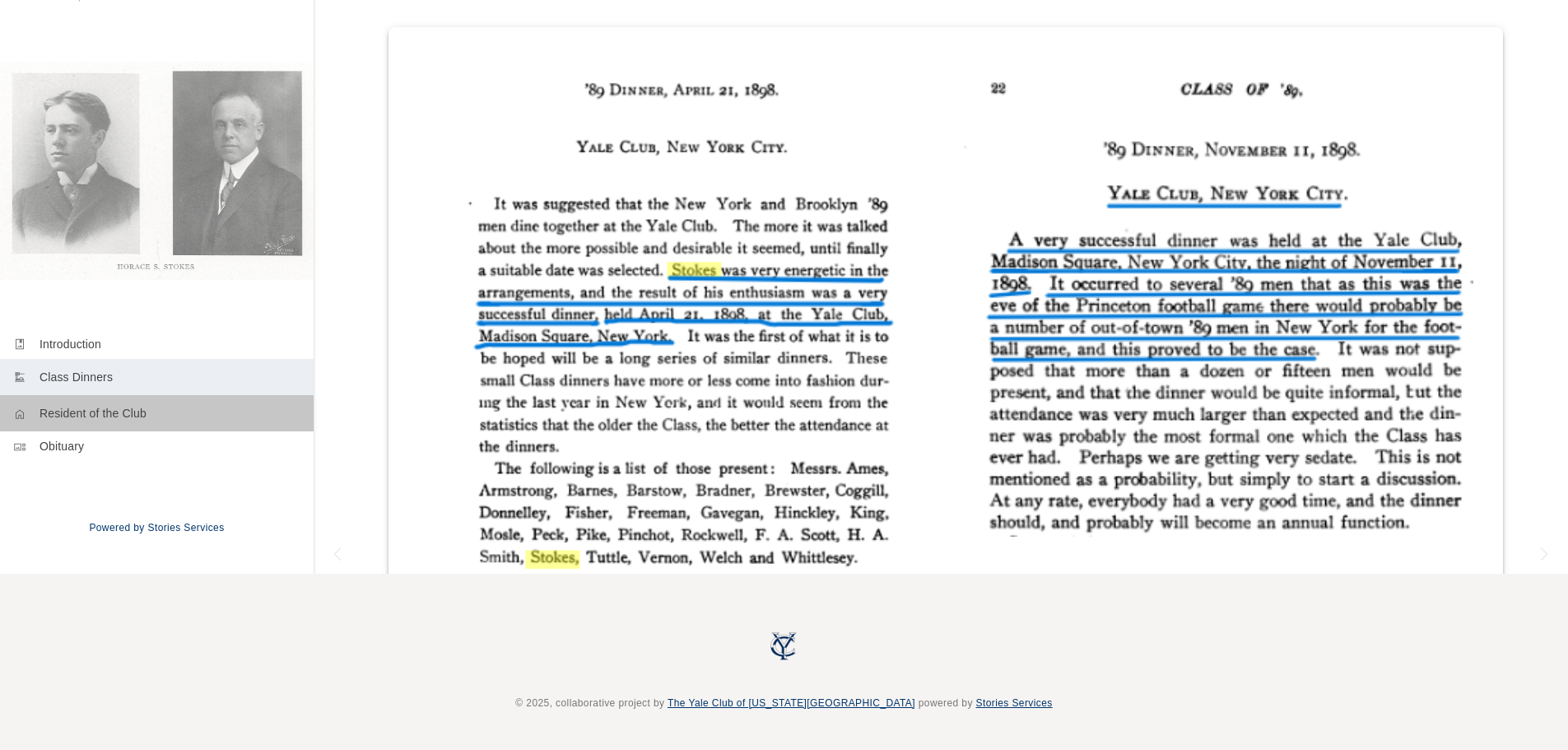
click at [108, 414] on p "Resident of the Club" at bounding box center [170, 413] width 261 height 17
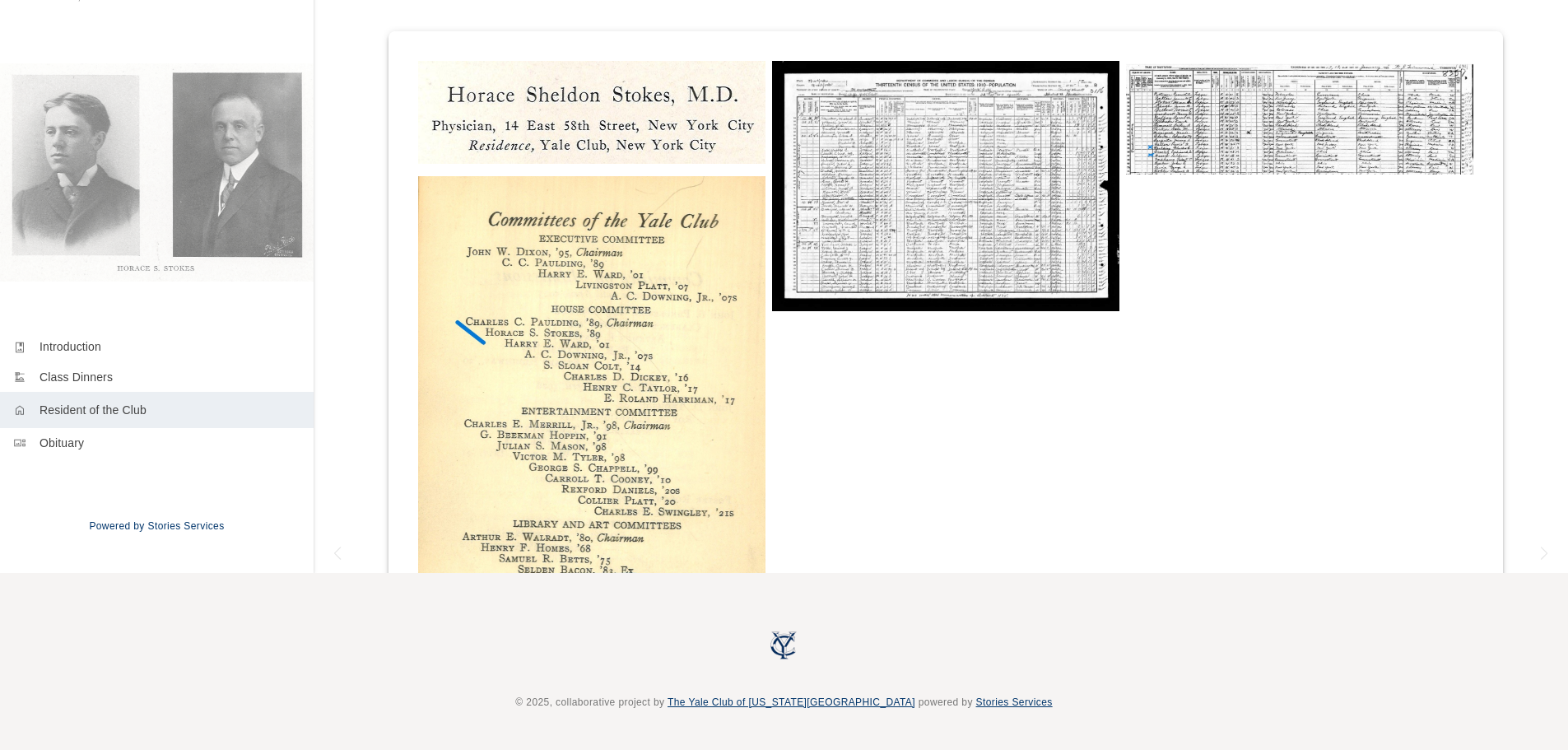
scroll to position [178, 0]
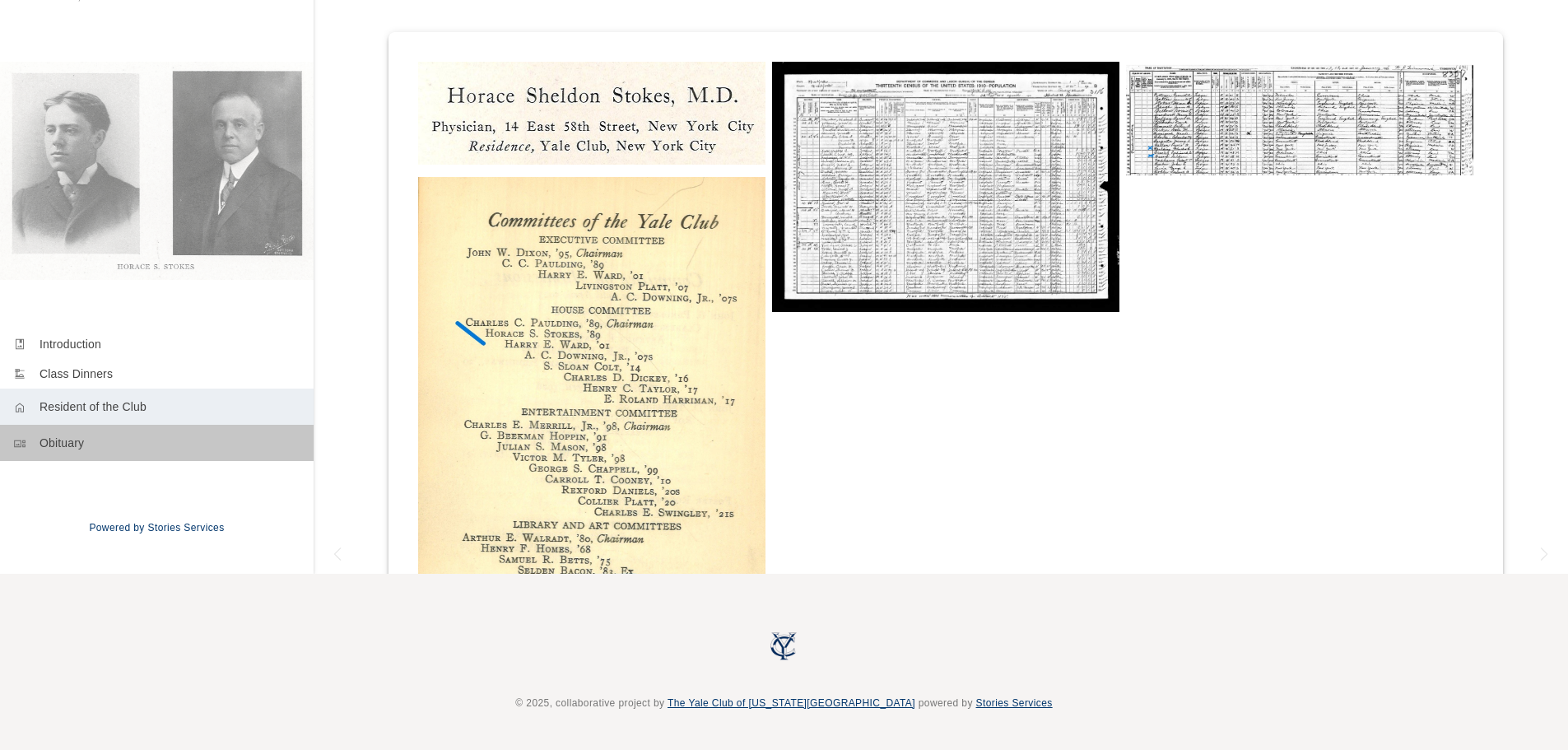
click at [69, 438] on p "Obituary" at bounding box center [170, 443] width 261 height 17
